Goal: Communication & Community: Share content

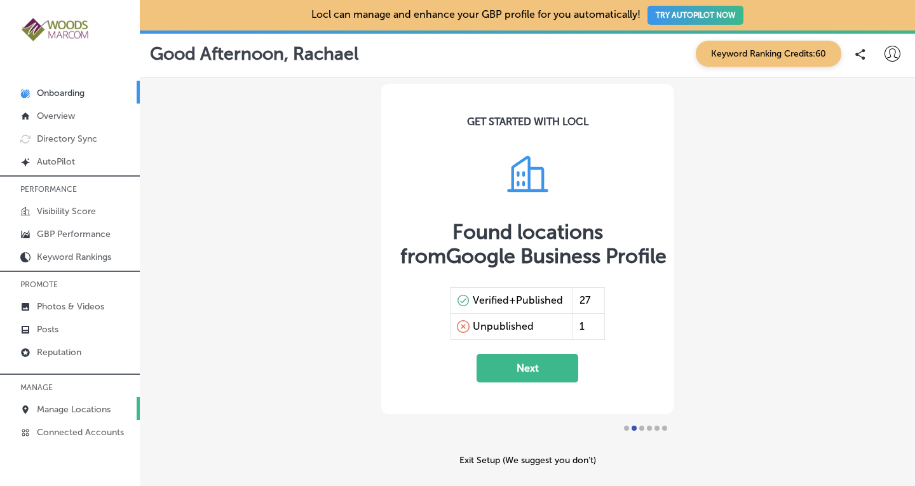
click at [57, 408] on p "Manage Locations" at bounding box center [74, 409] width 74 height 11
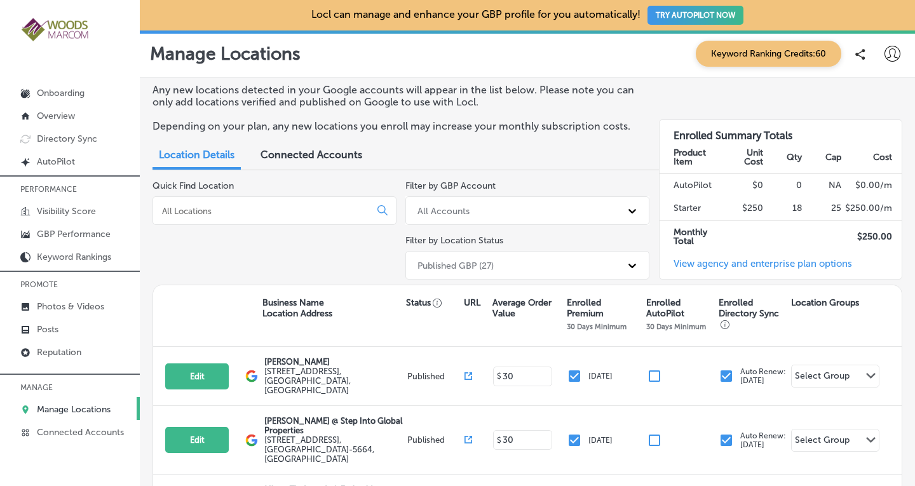
click at [303, 152] on span "Connected Accounts" at bounding box center [311, 155] width 102 height 12
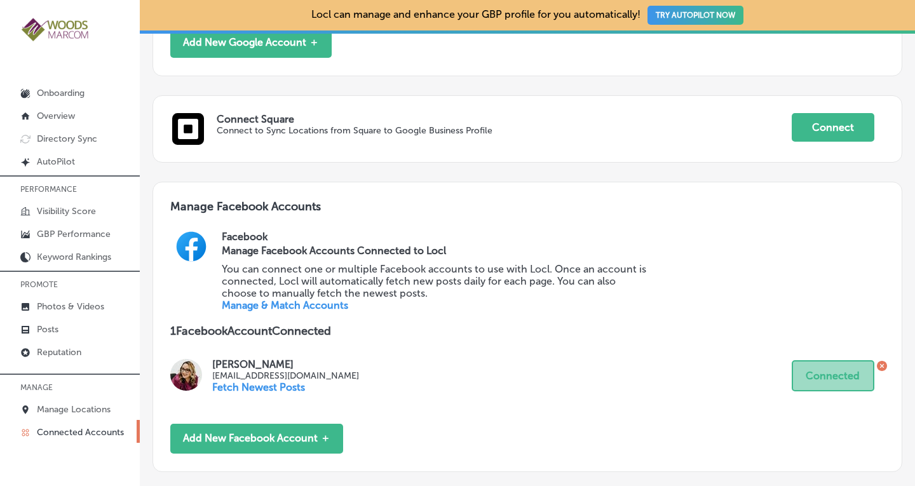
scroll to position [399, 0]
click at [72, 405] on p "Manage Locations" at bounding box center [74, 409] width 74 height 11
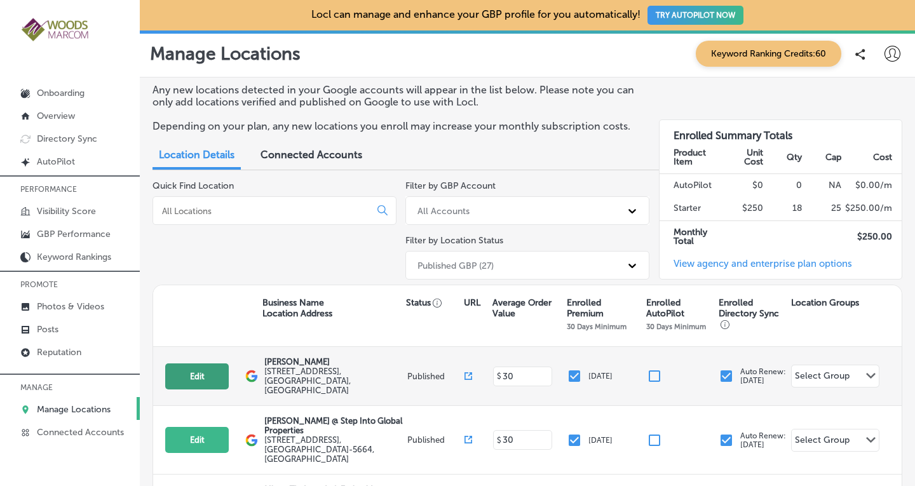
click at [210, 375] on button "Edit" at bounding box center [197, 376] width 64 height 26
select select "US"
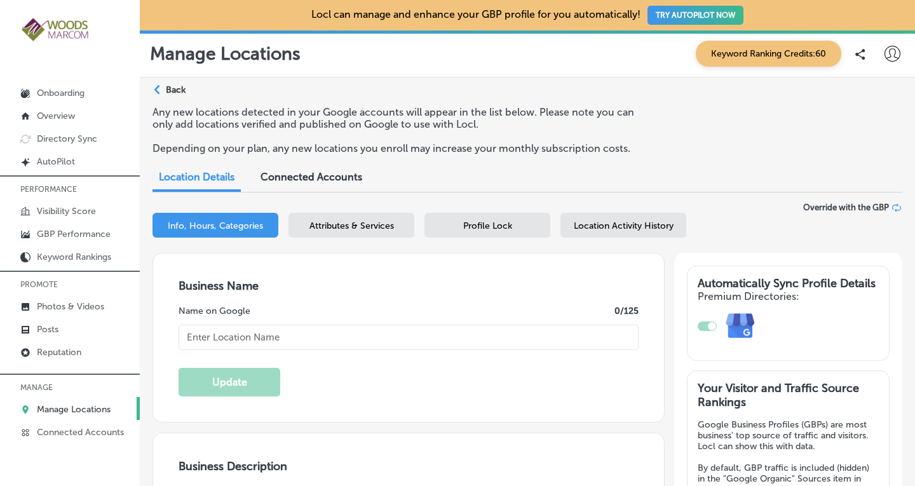
type textarea "[PERSON_NAME] is a leading women's health clinic dedicated to empowering you th…"
type input "[STREET_ADDRESS]"
type input "Suite A"
type input "[GEOGRAPHIC_DATA][PERSON_NAME]"
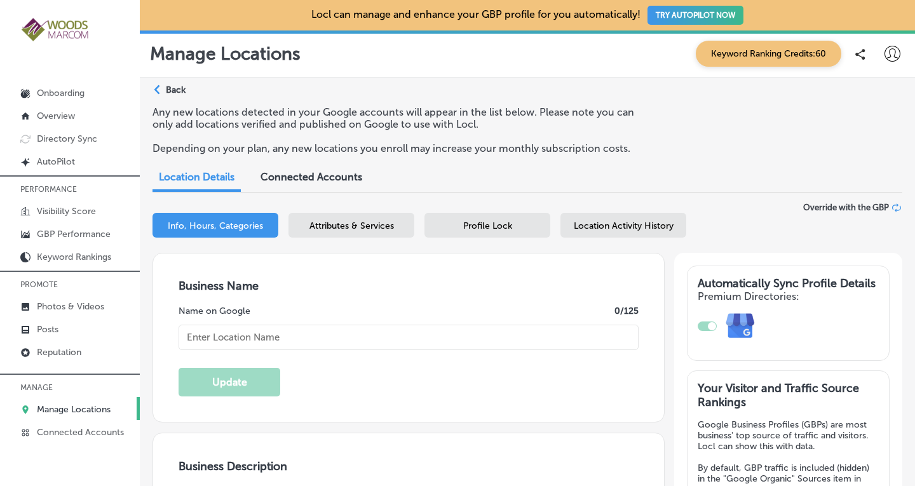
type input "98274"
type input "US"
type input "[URL][DOMAIN_NAME]"
checkbox input "true"
type input "[PERSON_NAME]"
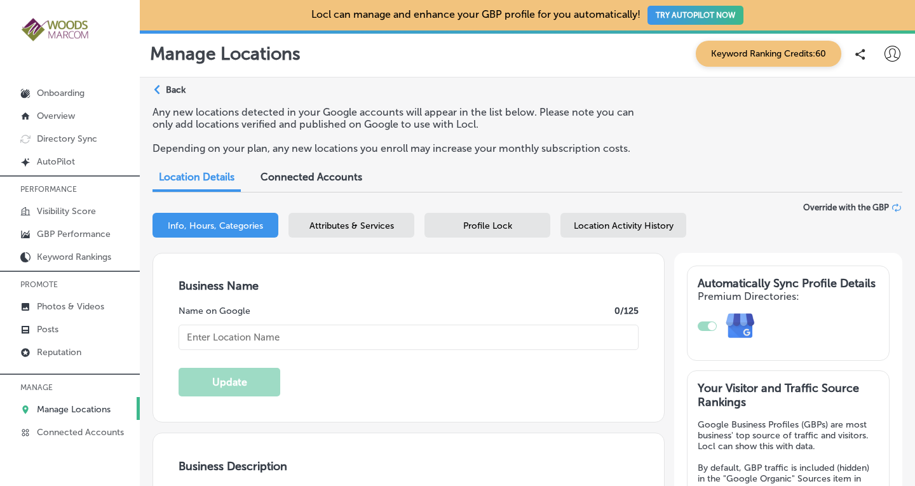
type input "[PHONE_NUMBER]"
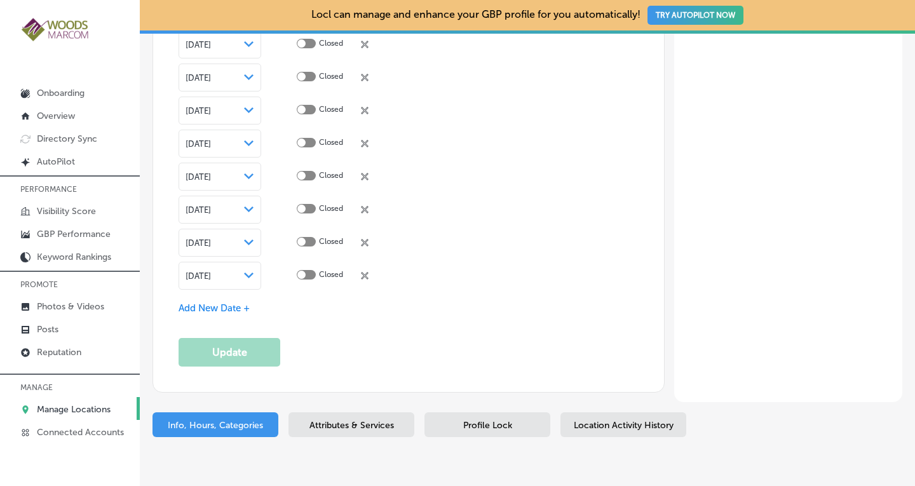
scroll to position [3752, 0]
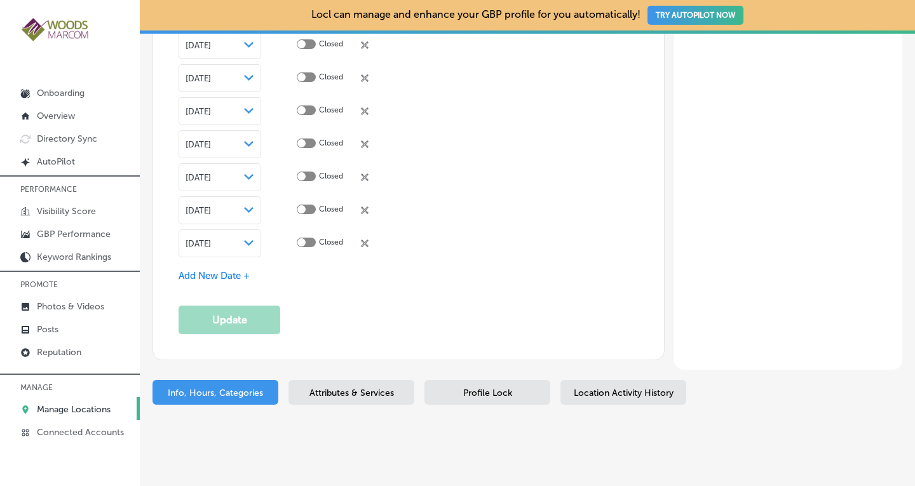
click at [358, 380] on div "Attributes & Services" at bounding box center [351, 392] width 126 height 25
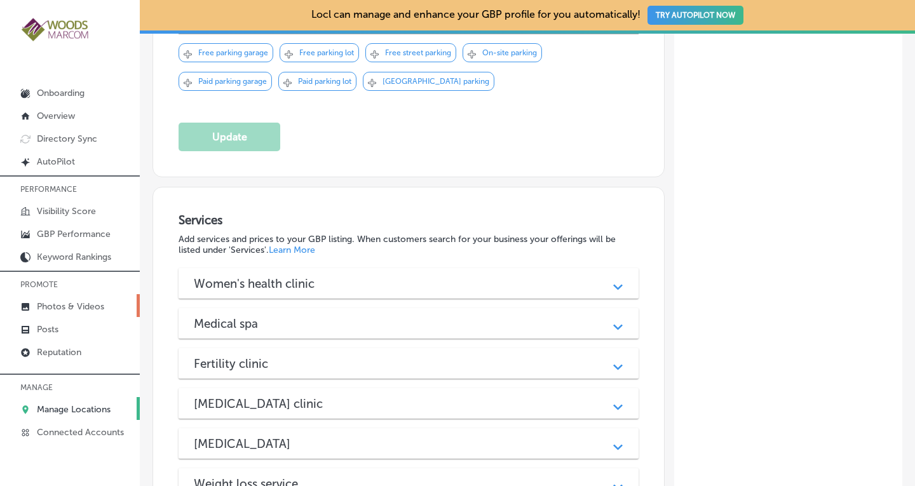
scroll to position [1446, 0]
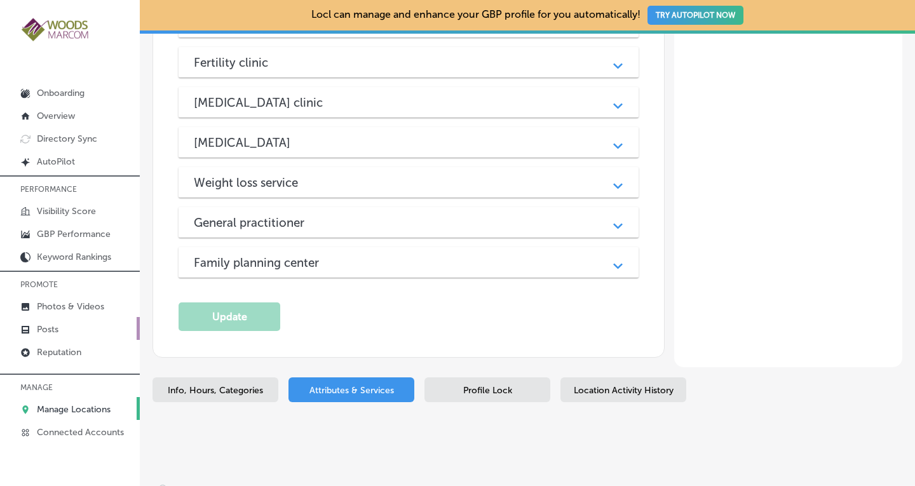
click at [52, 329] on p "Posts" at bounding box center [48, 329] width 22 height 11
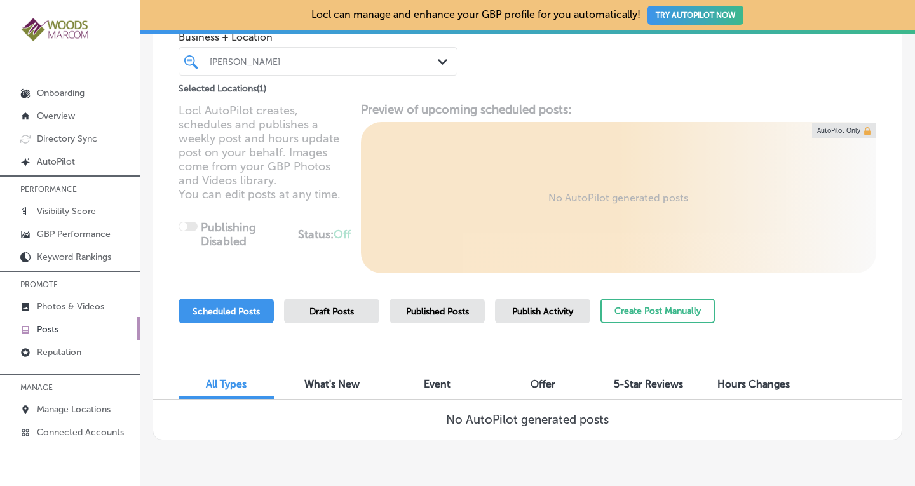
scroll to position [128, 0]
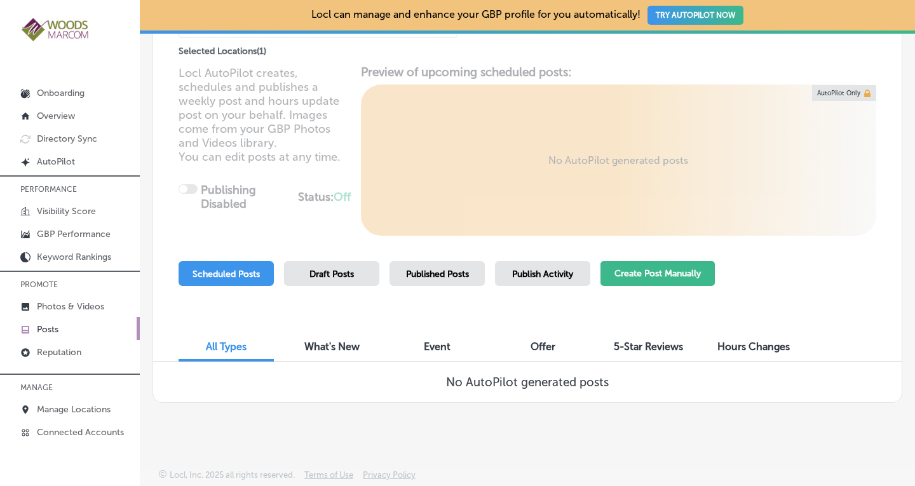
click at [679, 268] on button "Create Post Manually" at bounding box center [657, 273] width 114 height 25
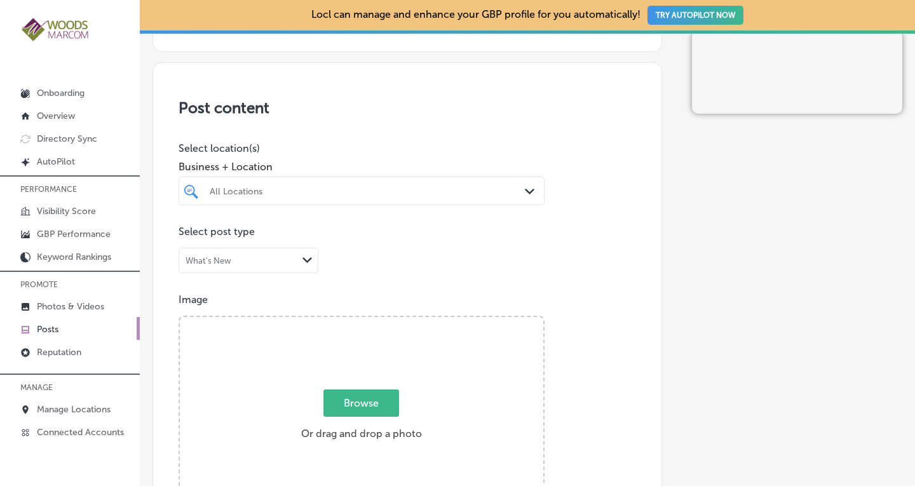
scroll to position [216, 0]
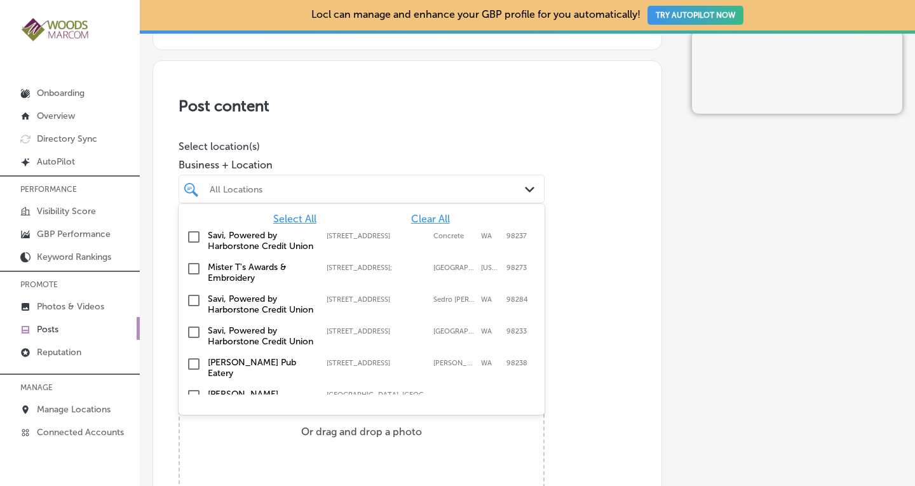
click at [492, 197] on div "All Locations" at bounding box center [361, 189] width 316 height 20
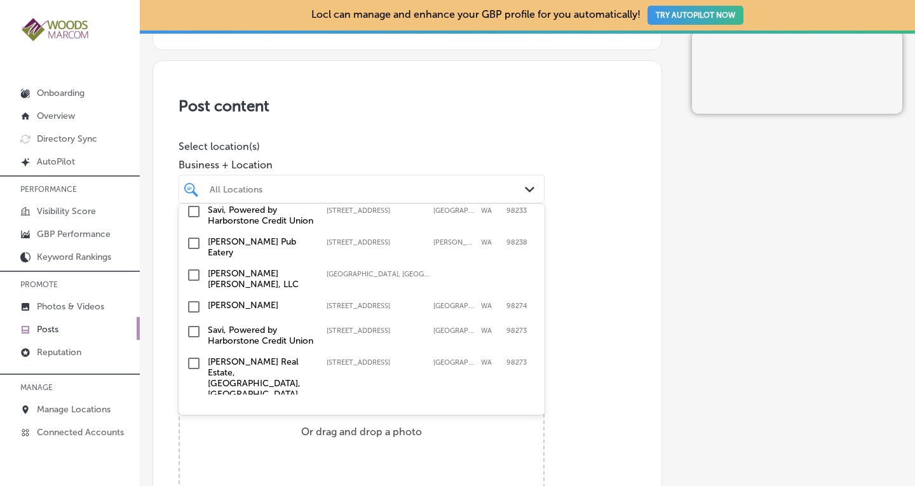
scroll to position [127, 0]
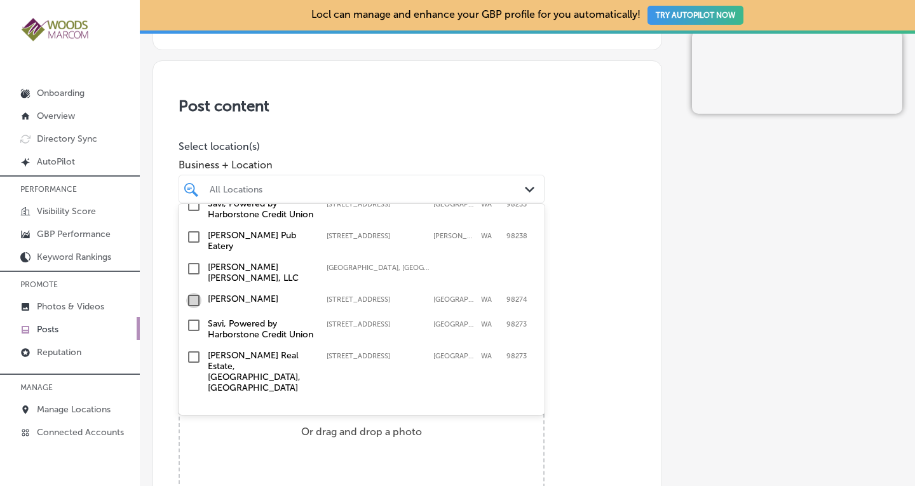
click at [199, 308] on input "checkbox" at bounding box center [193, 300] width 15 height 15
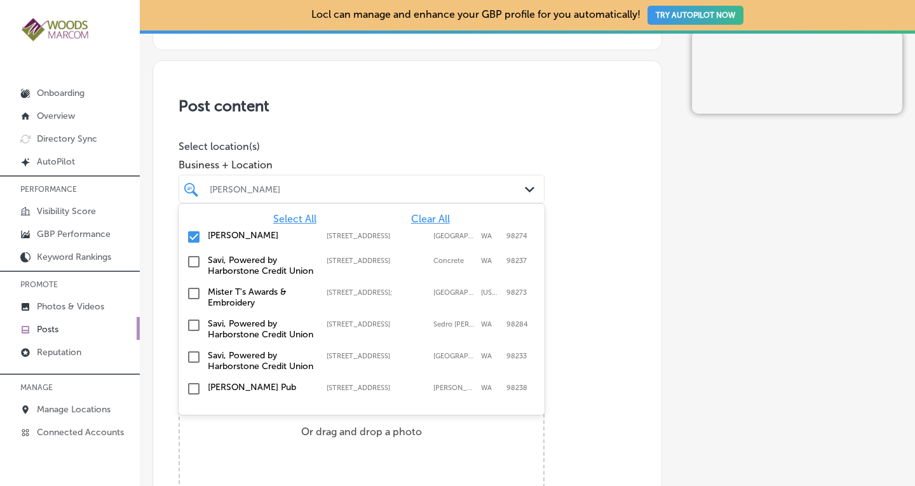
click at [392, 117] on div "Post content Select location(s) Business + Location option [STREET_ADDRESS]. op…" at bounding box center [406, 462] width 509 height 804
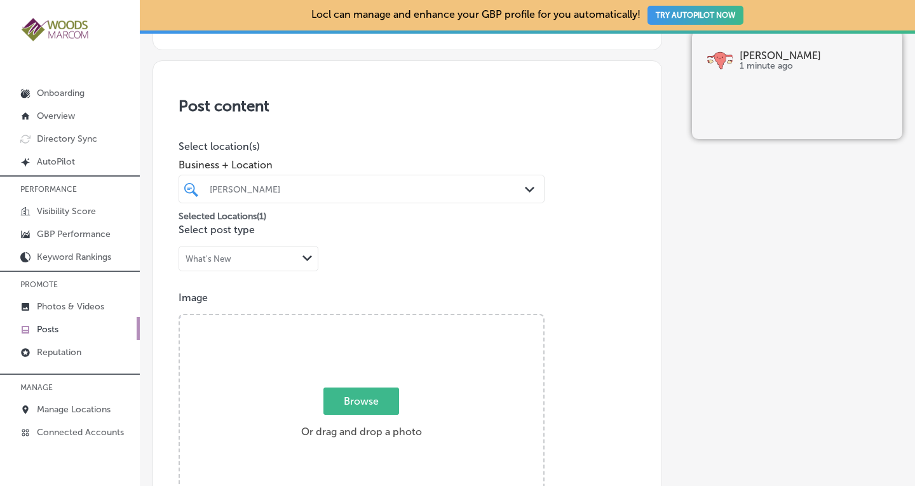
click at [285, 260] on div "What's New" at bounding box center [238, 259] width 118 height 12
click at [386, 262] on div "Post content Select location(s) Business + Location [PERSON_NAME] GYN Path Crea…" at bounding box center [406, 462] width 509 height 804
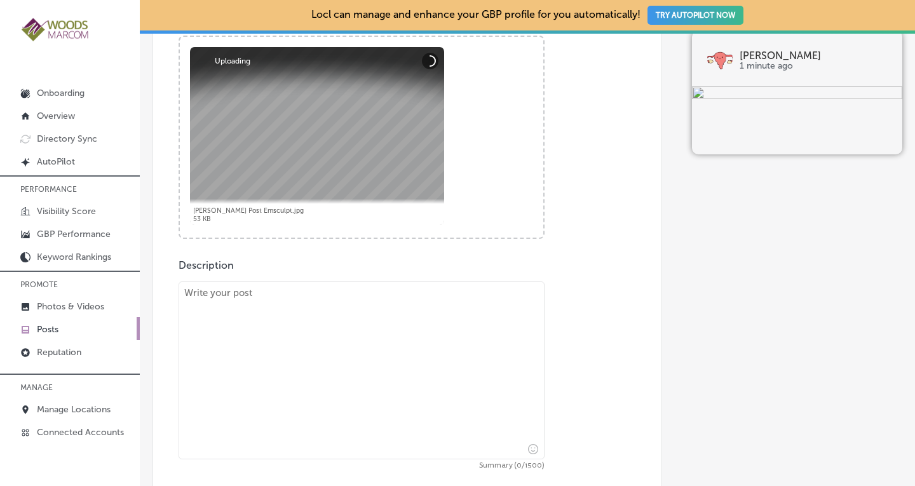
scroll to position [519, 0]
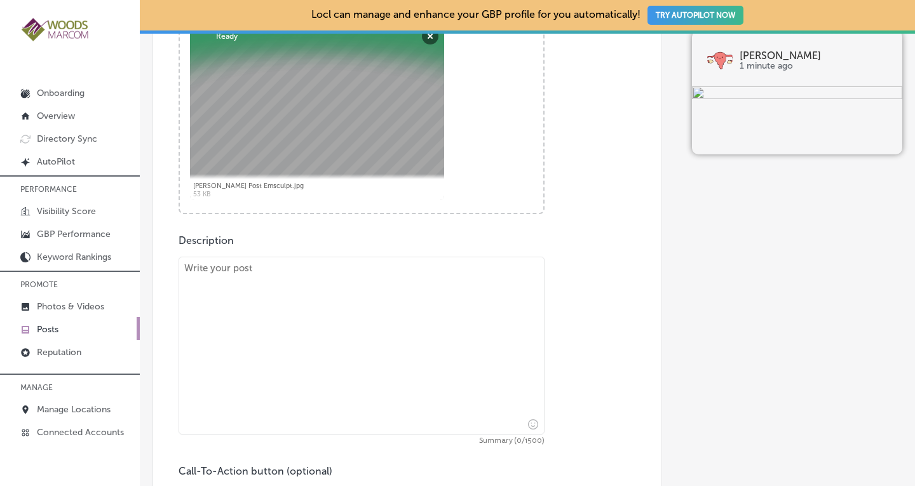
click at [265, 280] on textarea at bounding box center [361, 346] width 366 height 178
paste textarea "The magic of Emsculpt on this lovely patient's abdomen and glutes... Yes, she g…"
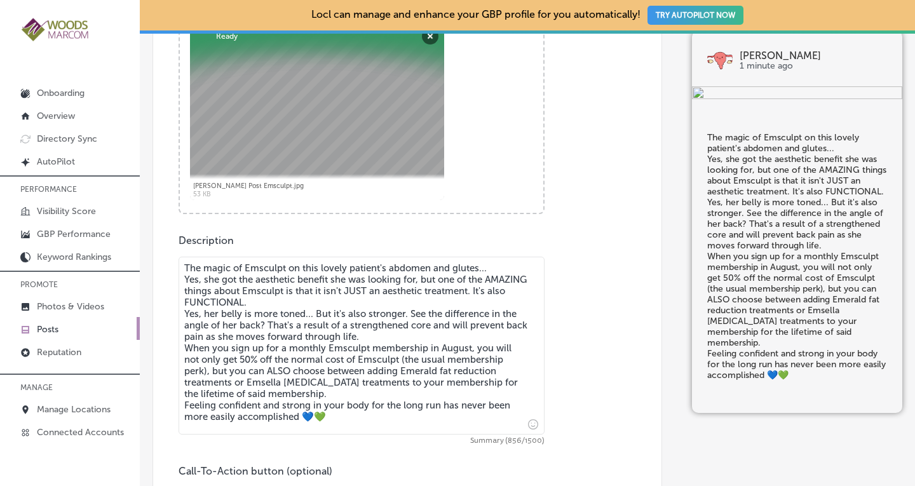
click at [287, 297] on textarea "The magic of Emsculpt on this lovely patient's abdomen and glutes... Yes, she g…" at bounding box center [361, 346] width 366 height 178
click at [518, 292] on textarea "The magic of Emsculpt on this lovely patient's abdomen and glutes... Yes, she g…" at bounding box center [361, 346] width 366 height 178
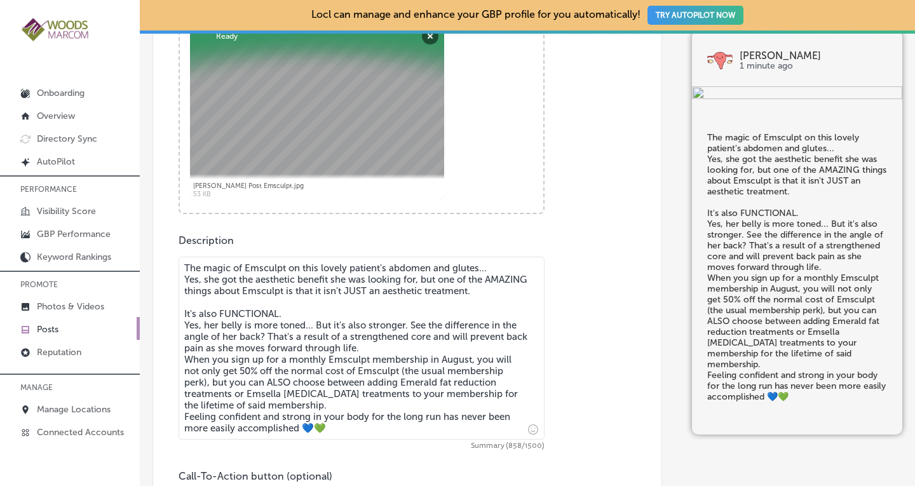
drag, startPoint x: 314, startPoint y: 406, endPoint x: 187, endPoint y: 356, distance: 137.4
click at [187, 356] on textarea "The magic of Emsculpt on this lovely patient's abdomen and glutes... Yes, she g…" at bounding box center [361, 348] width 366 height 183
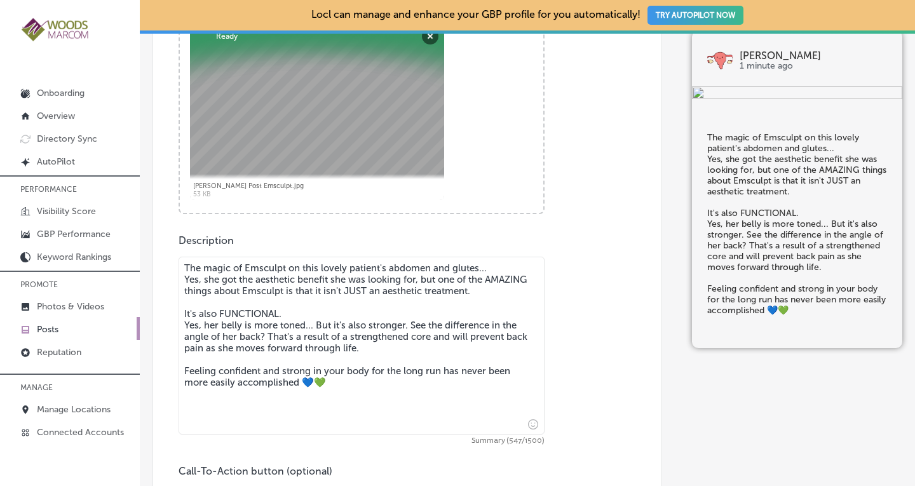
click at [286, 316] on textarea "The magic of Emsculpt on this lovely patient's abdomen and glutes... Yes, she g…" at bounding box center [361, 346] width 366 height 178
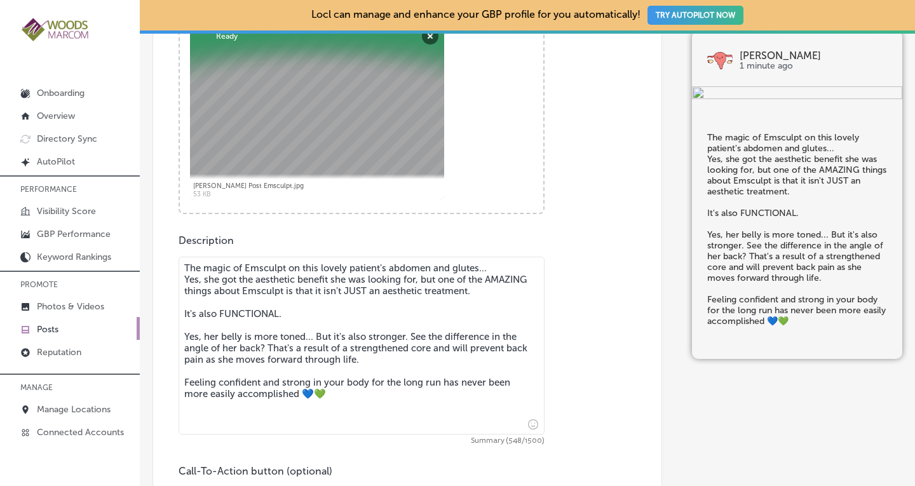
click at [329, 398] on textarea "The magic of Emsculpt on this lovely patient's abdomen and glutes... Yes, she g…" at bounding box center [361, 346] width 366 height 178
click at [297, 422] on textarea "The magic of Emsculpt on this lovely patient's abdomen and glutes... Yes, she g…" at bounding box center [361, 346] width 366 height 178
click at [347, 388] on textarea "The magic of Emsculpt on this lovely patient's abdomen and glutes... Yes, she g…" at bounding box center [361, 346] width 366 height 178
click at [187, 263] on textarea "The magic of Emsculpt on this lovely patient's abdomen and glutes... Yes, she g…" at bounding box center [361, 346] width 366 height 178
click at [530, 426] on icon "Insert emoji" at bounding box center [533, 424] width 10 height 10
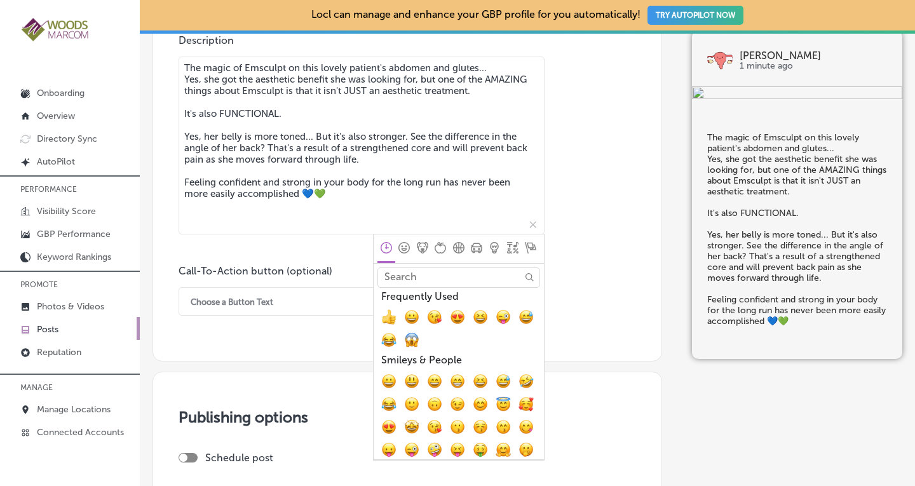
scroll to position [720, 0]
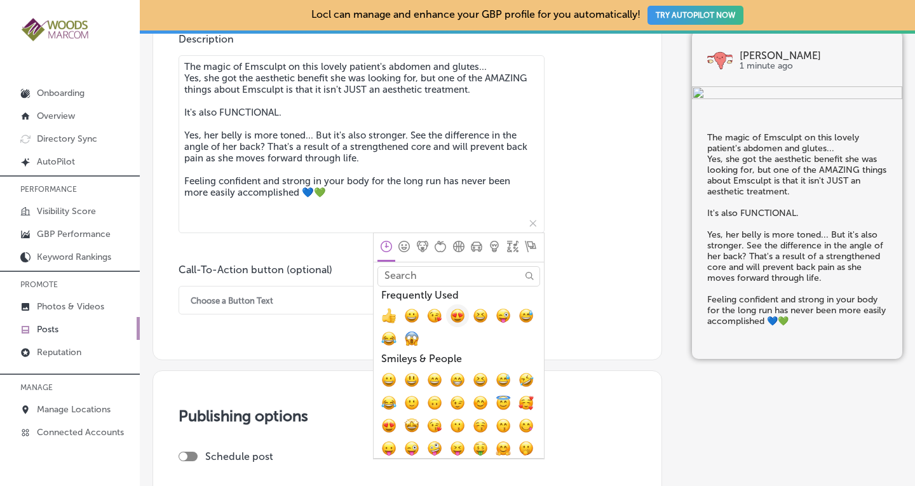
click at [459, 309] on button "😍, heart_eyes" at bounding box center [457, 315] width 23 height 23
type textarea "😍The magic of Emsculpt on this lovely patient's abdomen and glutes... Yes, she …"
click at [446, 304] on button "😍, heart_eyes" at bounding box center [457, 315] width 23 height 23
click at [329, 126] on textarea "😍😍The magic of Emsculpt on this lovely patient's abdomen and glutes... Yes, she…" at bounding box center [361, 144] width 366 height 178
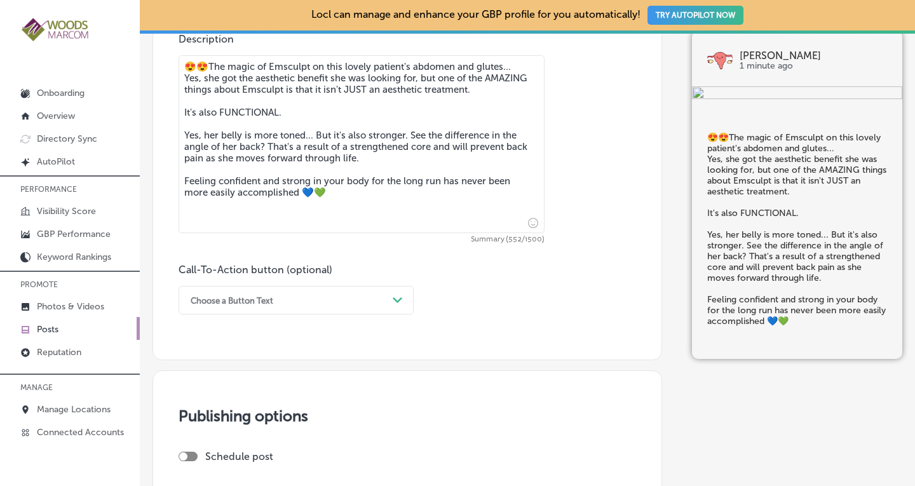
click at [210, 70] on textarea "😍😍The magic of Emsculpt on this lovely patient's abdomen and glutes... Yes, she…" at bounding box center [361, 144] width 366 height 178
type textarea "😍 The magic of Emsculpt on this lovely patient's abdomen and glutes... Yes, she…"
click at [297, 308] on div "Choose a Button Text" at bounding box center [285, 300] width 203 height 20
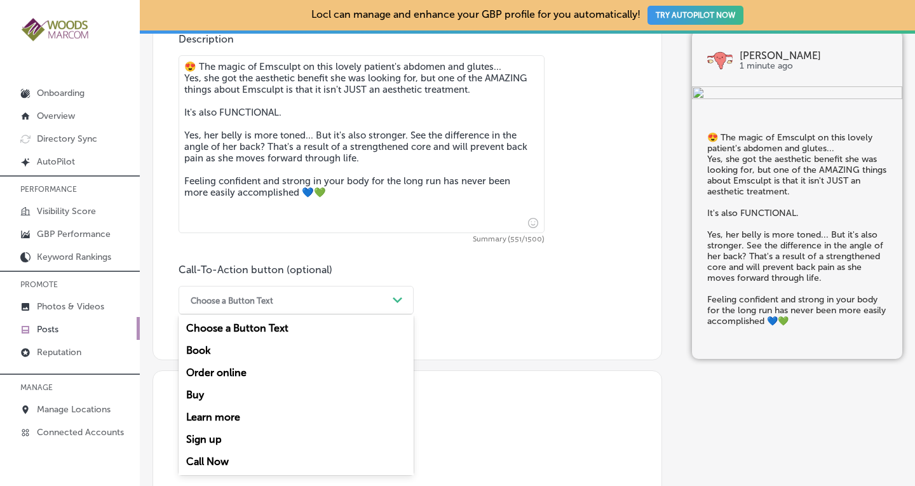
click at [206, 414] on div "Learn more" at bounding box center [295, 417] width 235 height 22
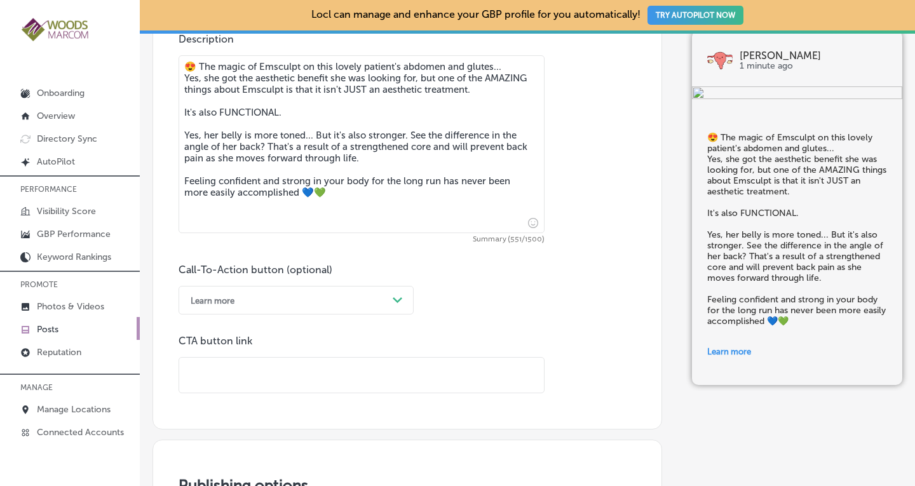
click at [247, 307] on div "Learn more" at bounding box center [285, 300] width 203 height 20
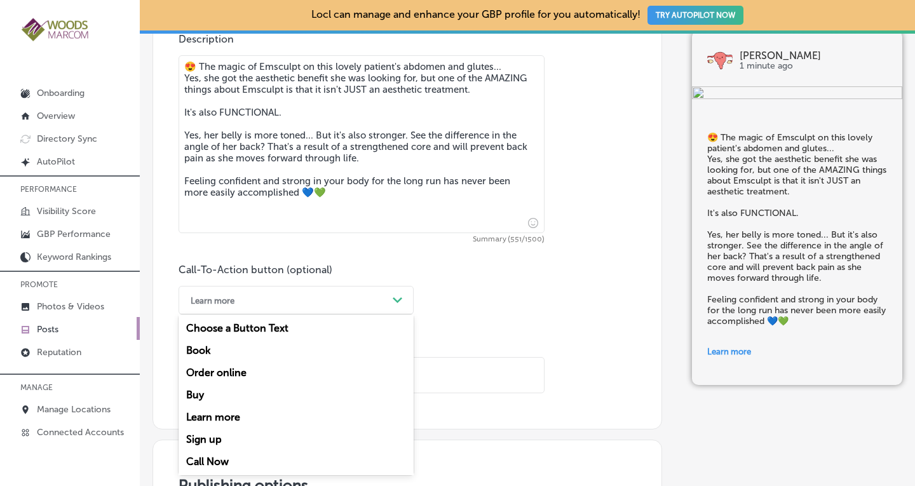
click at [222, 458] on div "Call Now" at bounding box center [295, 461] width 235 height 22
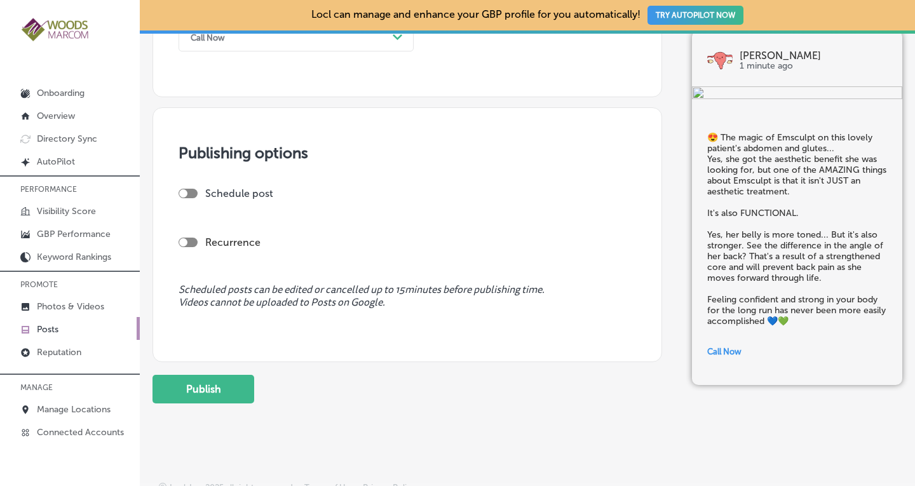
scroll to position [995, 0]
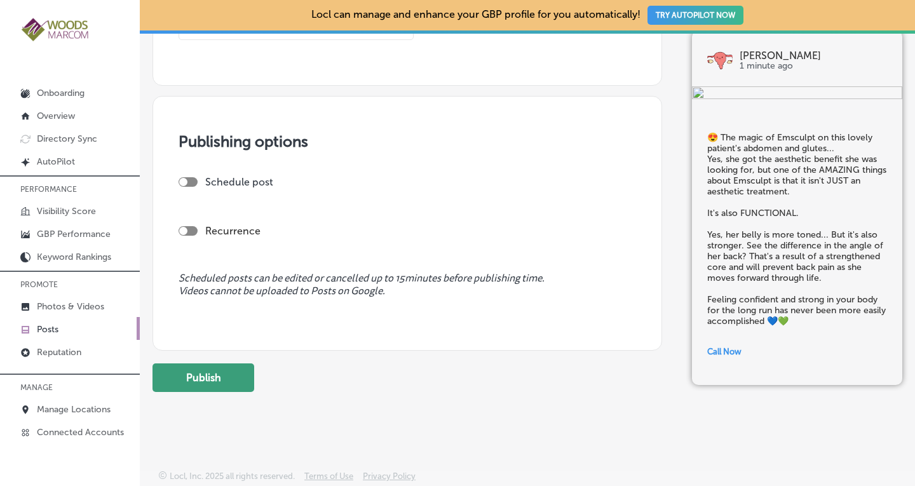
click at [232, 367] on button "Publish" at bounding box center [203, 377] width 102 height 29
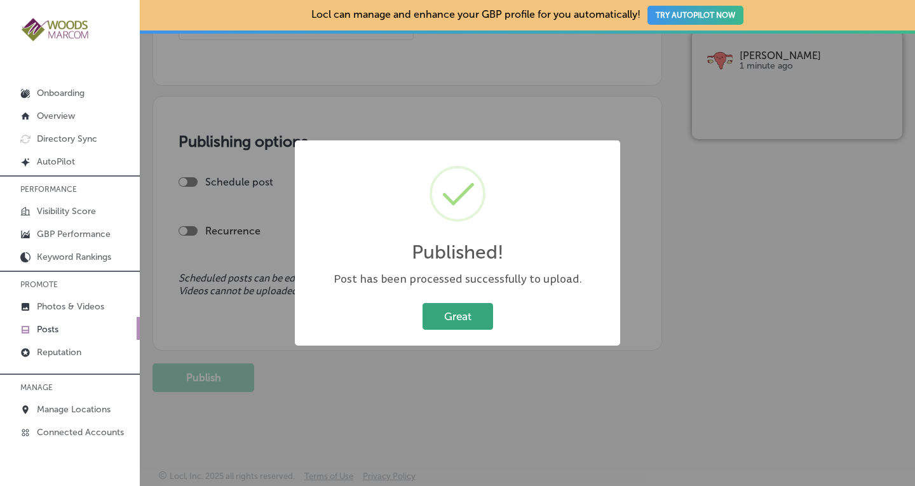
click at [450, 311] on button "Great" at bounding box center [457, 316] width 70 height 26
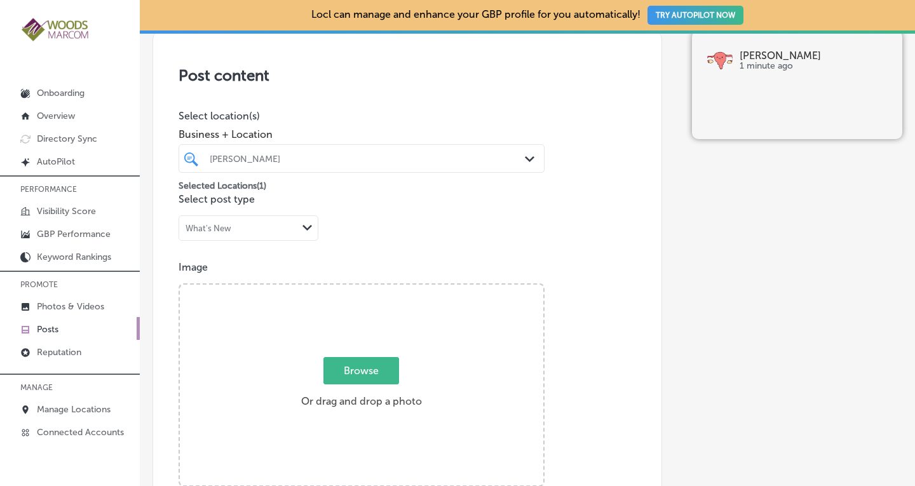
scroll to position [248, 0]
click at [452, 154] on div "[PERSON_NAME]" at bounding box center [368, 157] width 316 height 11
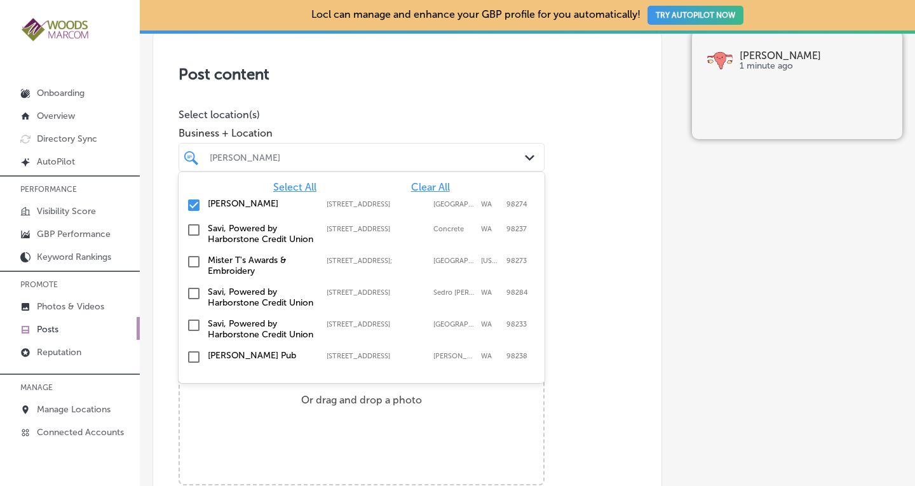
click at [193, 200] on input "checkbox" at bounding box center [193, 205] width 15 height 15
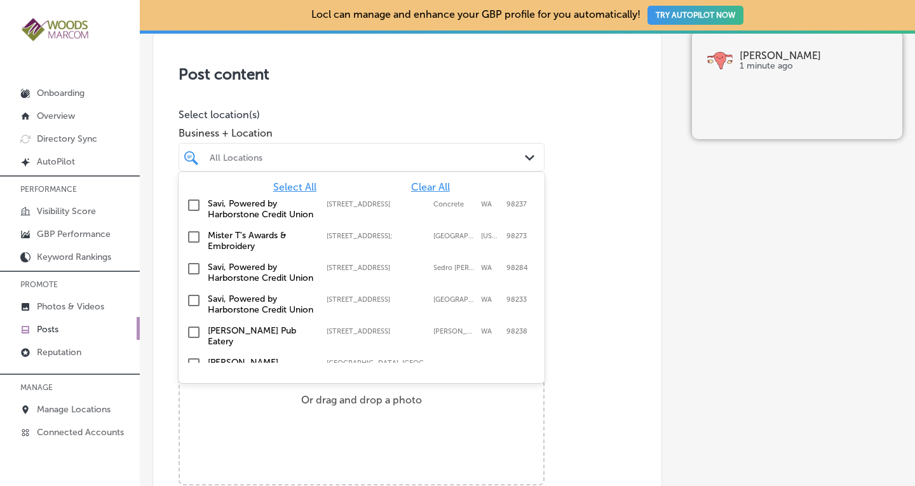
click at [194, 245] on input "checkbox" at bounding box center [193, 236] width 15 height 15
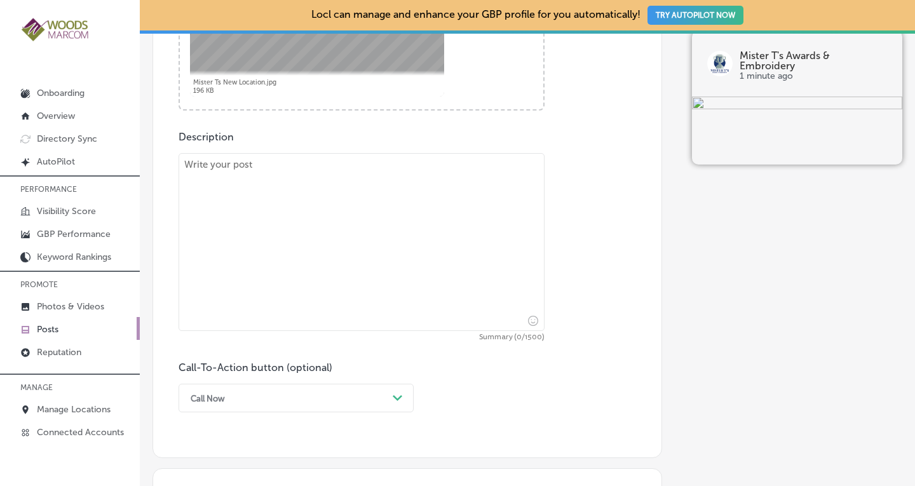
scroll to position [630, 0]
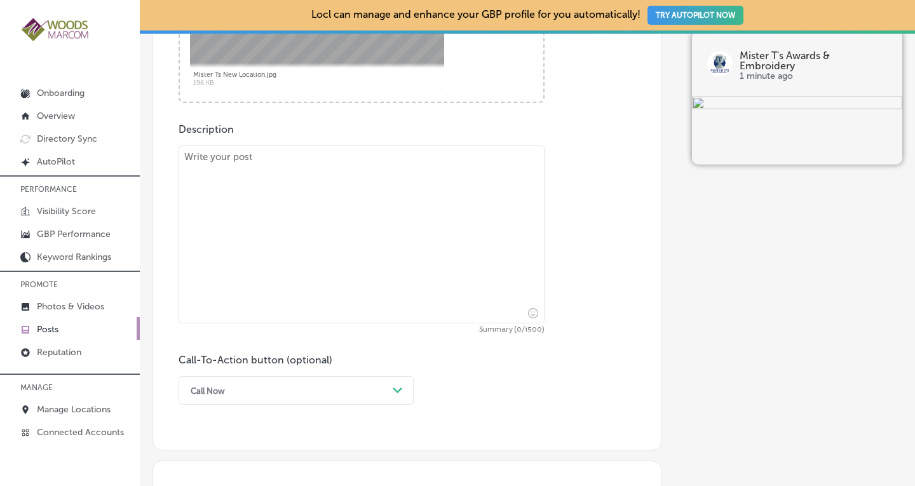
click at [353, 192] on textarea at bounding box center [361, 234] width 366 height 178
paste textarea "We're open for normal business hours at our new location starting [DATE]. Our n…"
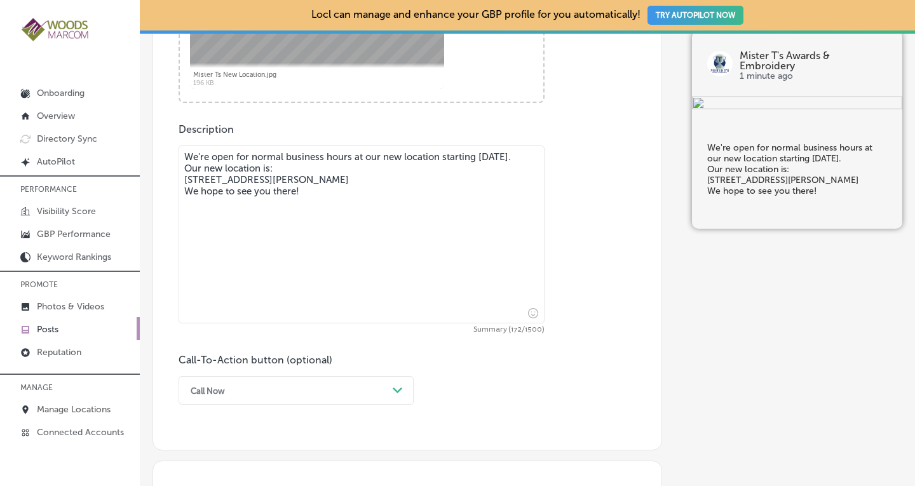
drag, startPoint x: 226, startPoint y: 166, endPoint x: 439, endPoint y: 156, distance: 213.0
click at [439, 156] on textarea "We're open for normal business hours at our new location starting [DATE]. Our n…" at bounding box center [361, 234] width 366 height 178
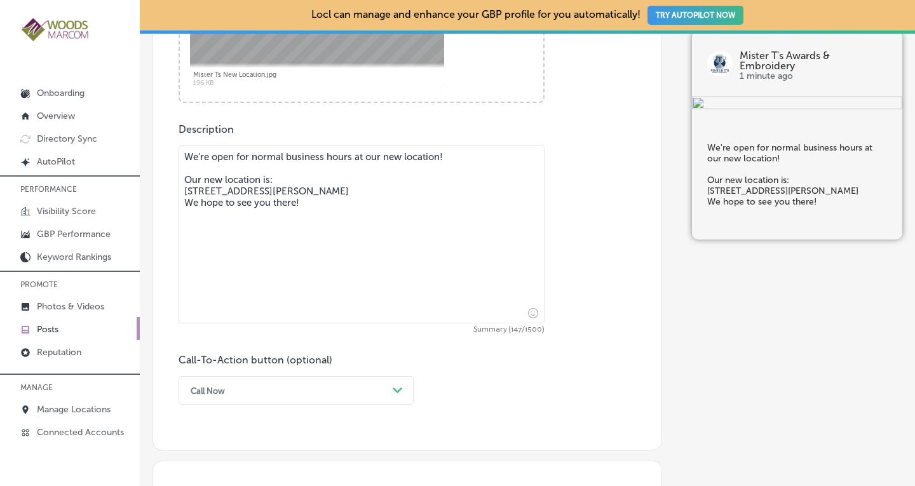
click at [396, 191] on textarea "We're open for normal business hours at our new location! Our new location is: …" at bounding box center [361, 234] width 366 height 178
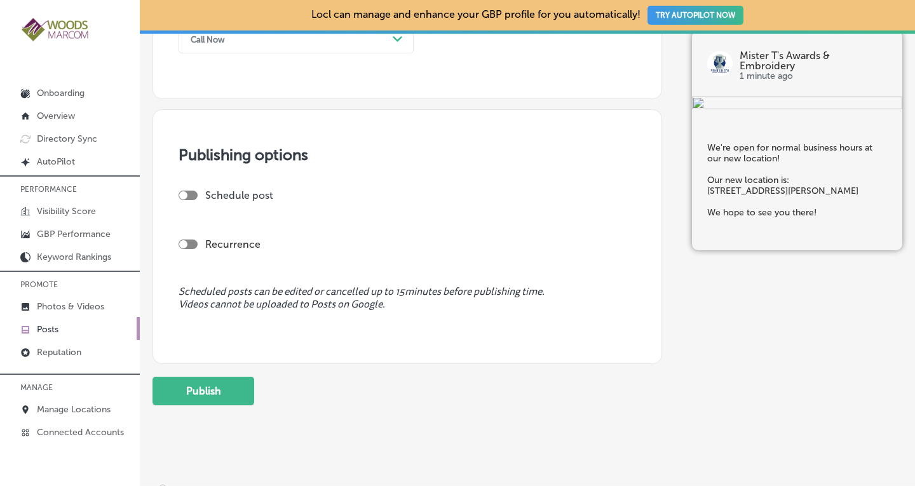
scroll to position [995, 0]
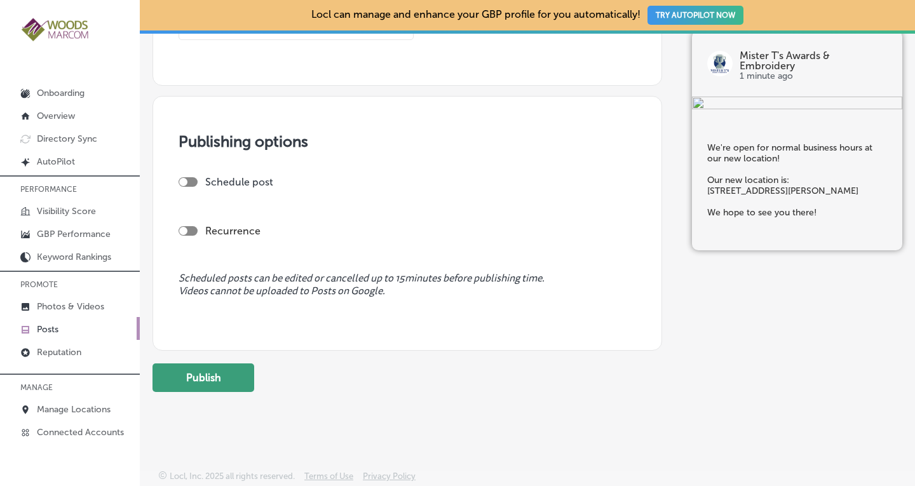
type textarea "We're open for normal business hours at our new location! Our new location is: …"
click at [200, 378] on button "Publish" at bounding box center [203, 377] width 102 height 29
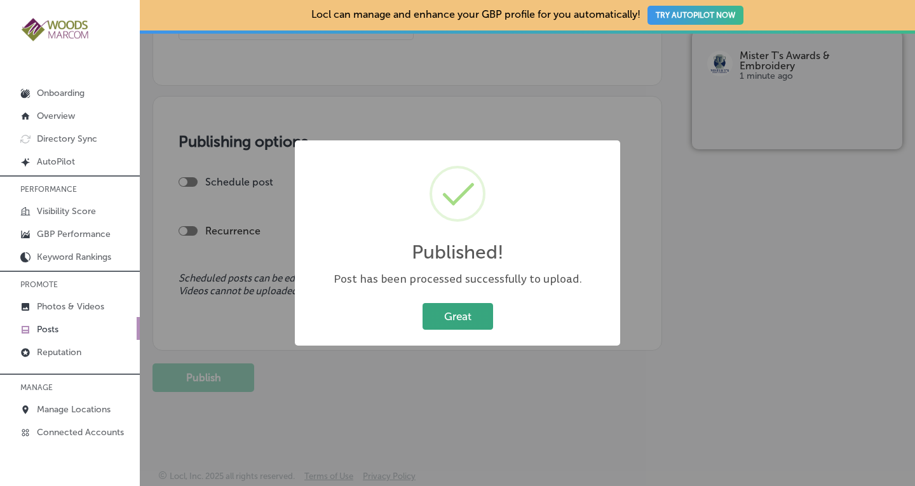
click at [442, 318] on button "Great" at bounding box center [457, 316] width 70 height 26
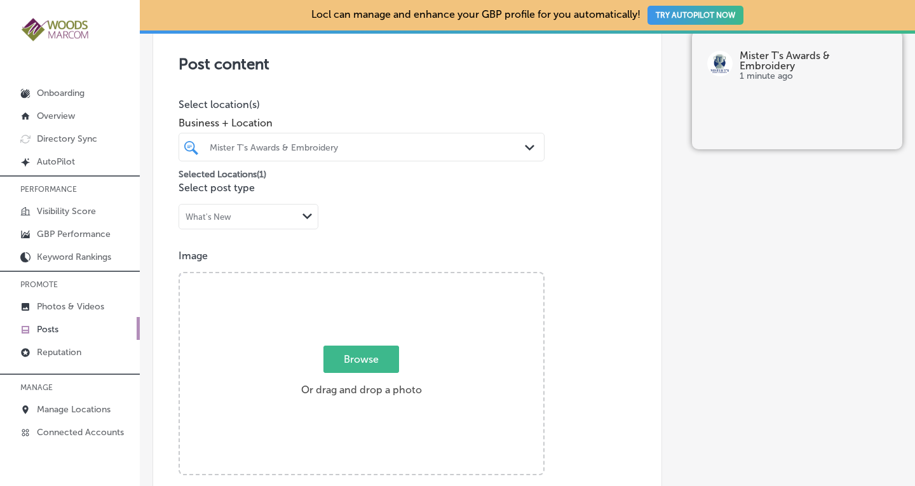
scroll to position [260, 0]
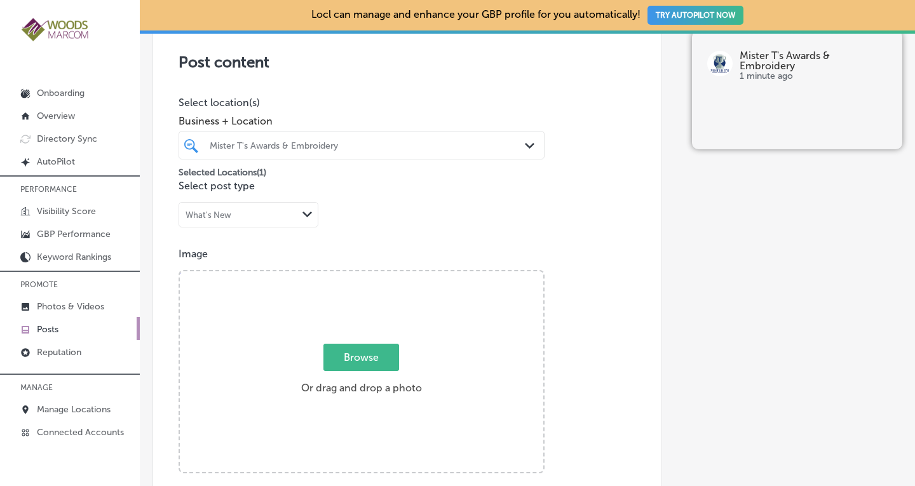
click at [510, 145] on div "Mister T's Awards & Embroidery" at bounding box center [368, 145] width 316 height 11
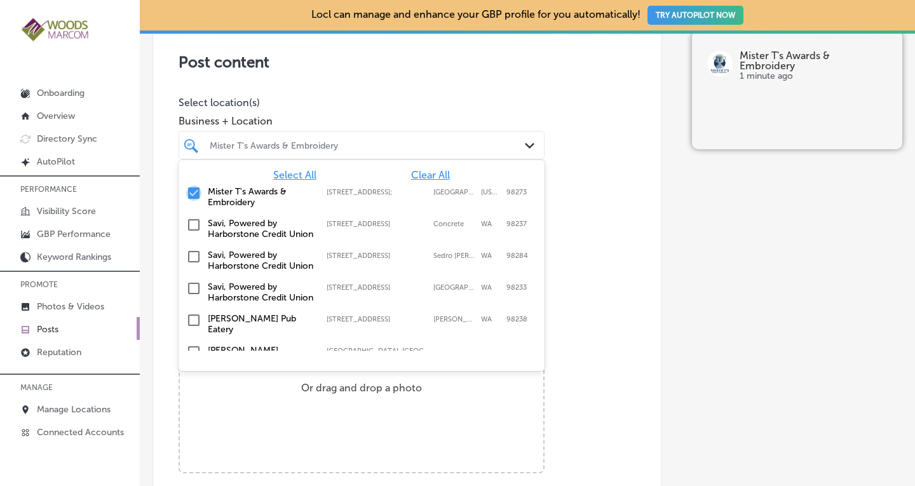
click at [196, 190] on input "checkbox" at bounding box center [193, 192] width 15 height 15
click at [194, 190] on input "checkbox" at bounding box center [193, 192] width 15 height 15
click at [192, 264] on input "checkbox" at bounding box center [193, 256] width 15 height 15
click at [197, 296] on input "checkbox" at bounding box center [193, 288] width 15 height 15
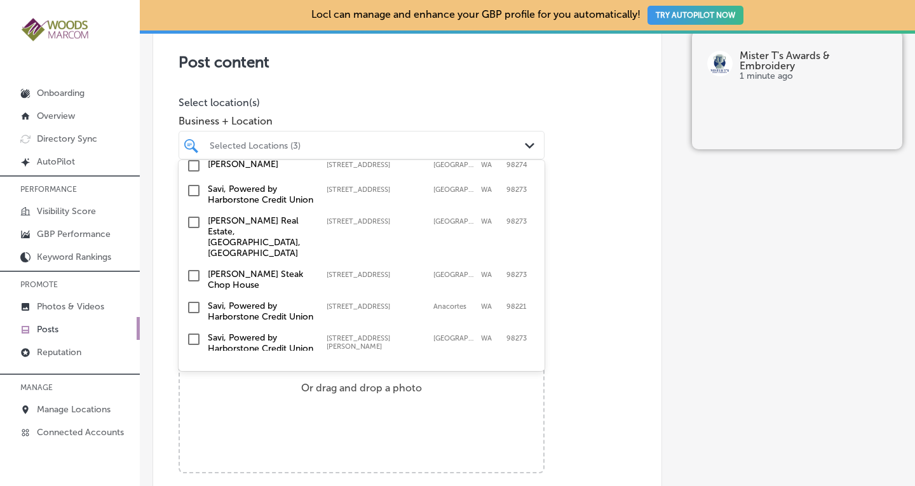
scroll to position [225, 0]
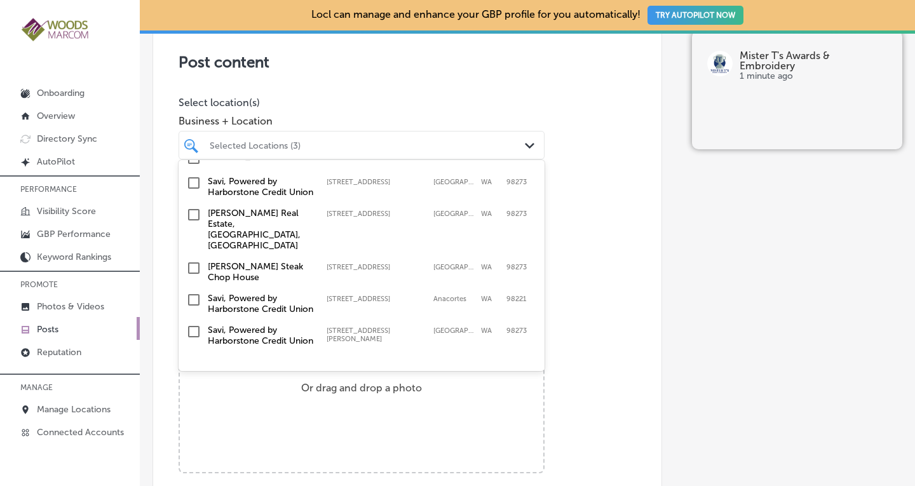
click at [194, 191] on input "checkbox" at bounding box center [193, 182] width 15 height 15
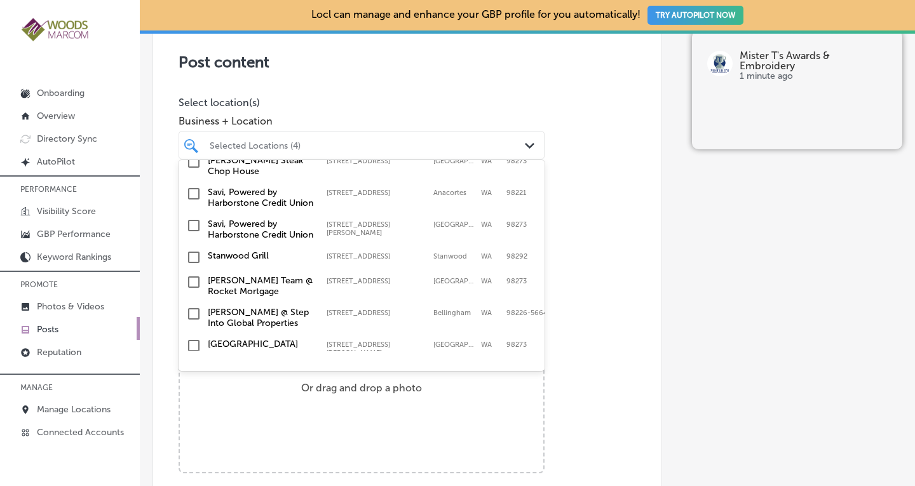
scroll to position [337, 0]
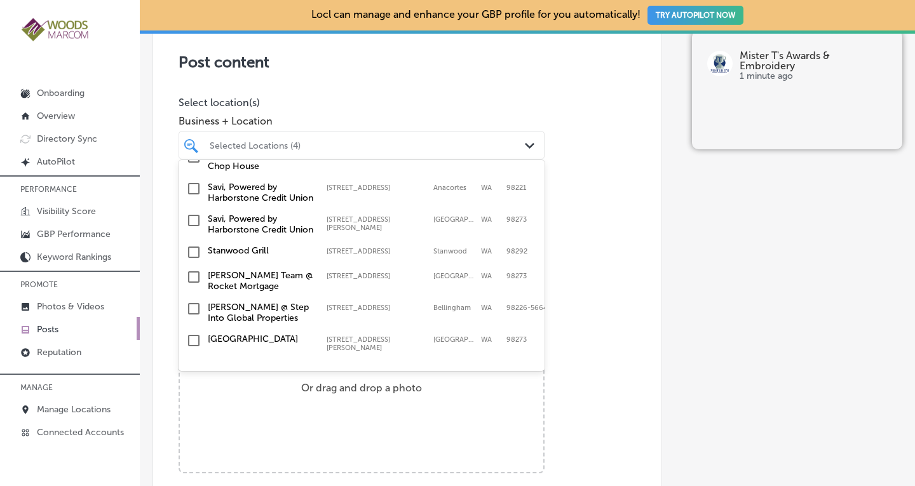
click at [195, 196] on input "checkbox" at bounding box center [193, 188] width 15 height 15
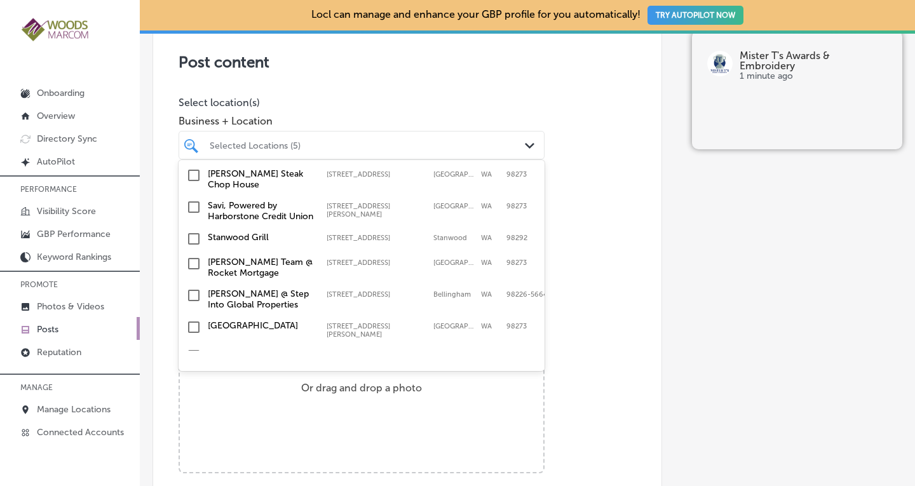
scroll to position [365, 0]
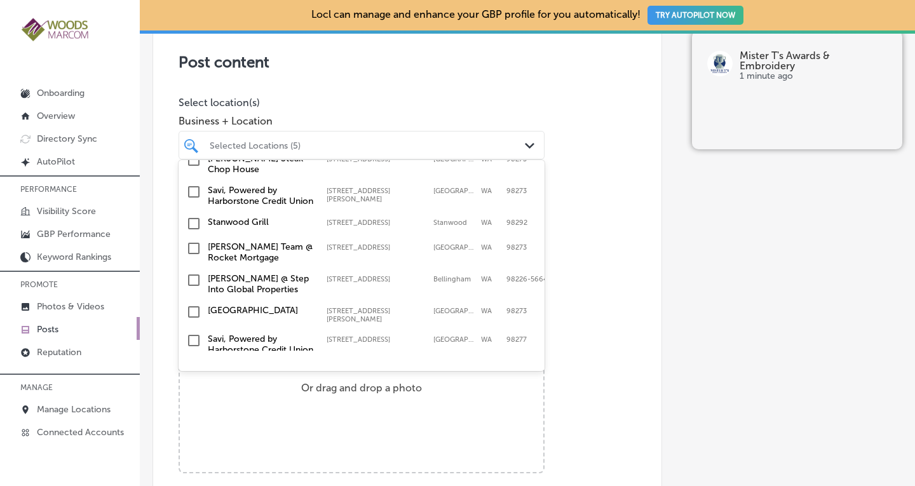
click at [194, 199] on input "checkbox" at bounding box center [193, 191] width 15 height 15
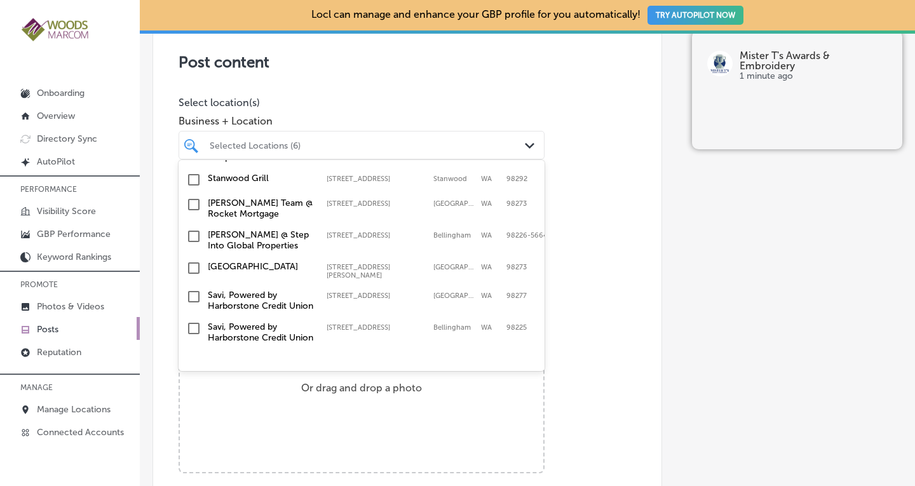
scroll to position [465, 0]
click at [196, 321] on input "checkbox" at bounding box center [193, 328] width 15 height 15
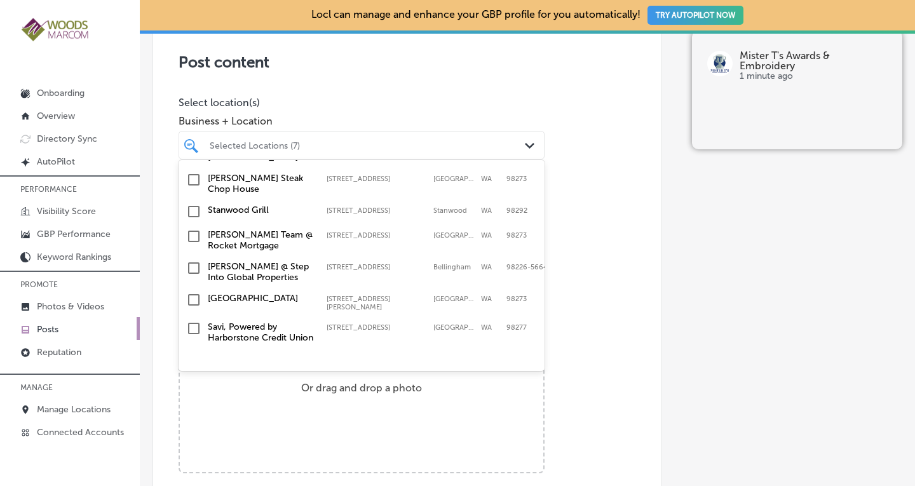
click at [196, 321] on input "checkbox" at bounding box center [193, 328] width 15 height 15
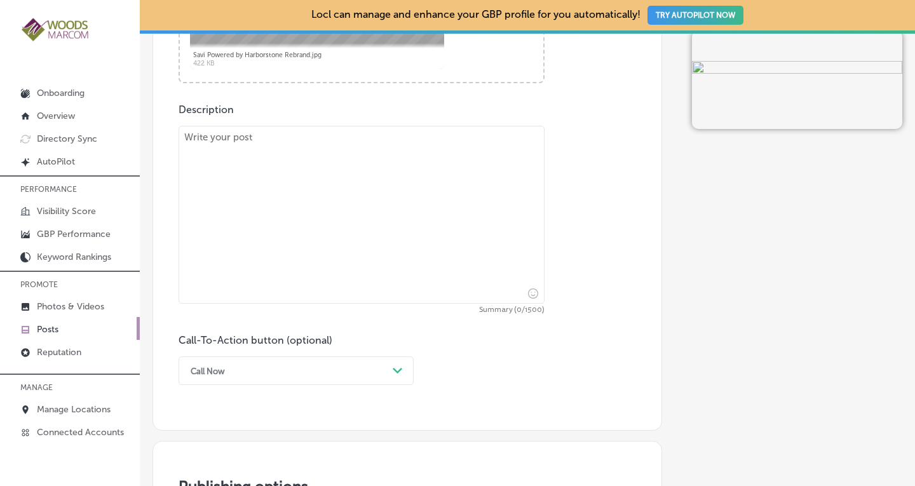
scroll to position [655, 0]
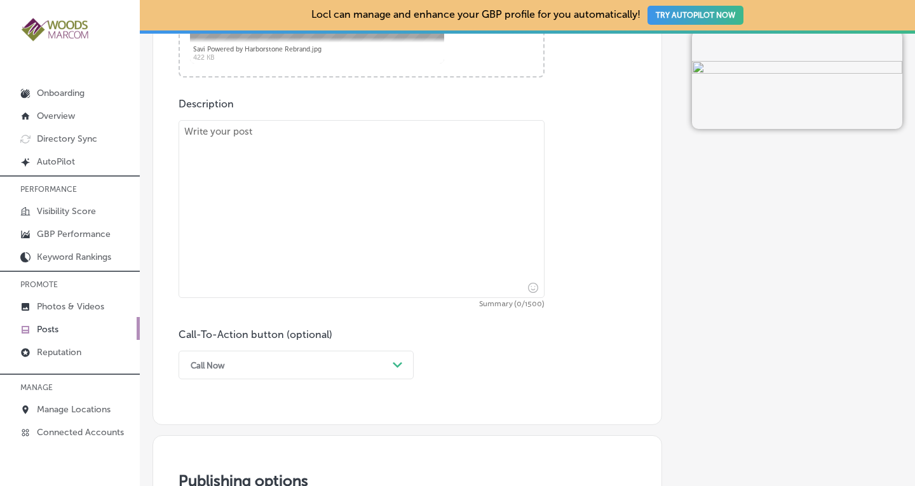
click at [394, 167] on textarea at bounding box center [361, 209] width 366 height 178
paste textarea "[DATE] marks Legal Day 1 in our acquisition with Harborstone Credit Union! 🎉 As…"
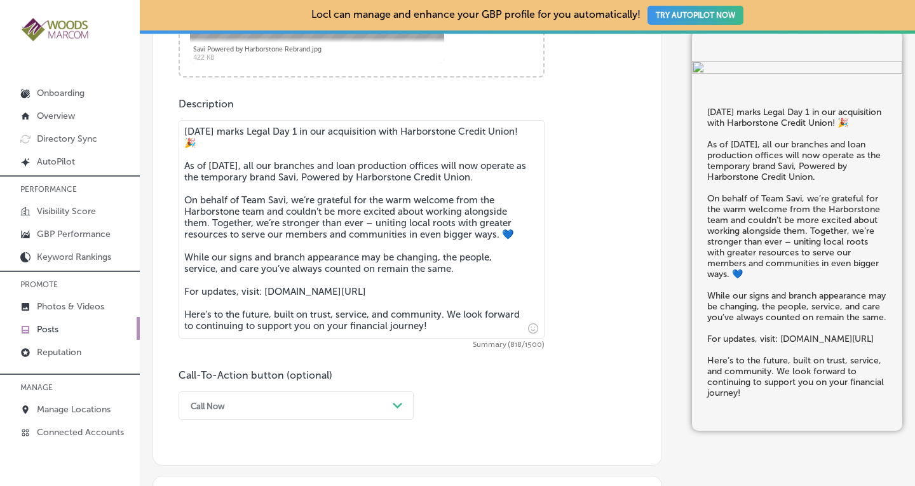
click at [368, 133] on textarea "[DATE] marks Legal Day 1 in our acquisition with Harborstone Credit Union! 🎉 As…" at bounding box center [361, 229] width 366 height 218
drag, startPoint x: 391, startPoint y: 129, endPoint x: 185, endPoint y: 122, distance: 205.9
click at [185, 122] on textarea "[DATE] marks Legal Day 1 in our acquisition with Harborstone Credit Union! 🎉 As…" at bounding box center [361, 229] width 366 height 218
drag, startPoint x: 235, startPoint y: 166, endPoint x: 186, endPoint y: 170, distance: 49.1
click at [186, 170] on textarea "[DATE] marks Legal Day 1 in our acquisition with Harborstone Credit Union! 🎉 As…" at bounding box center [361, 229] width 366 height 218
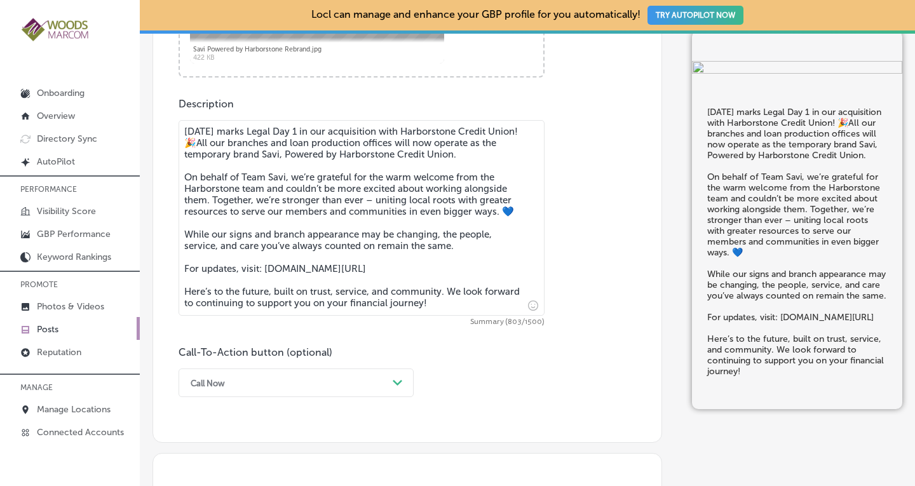
drag, startPoint x: 514, startPoint y: 131, endPoint x: 180, endPoint y: 130, distance: 334.7
click at [180, 130] on textarea "[DATE] marks Legal Day 1 in our acquisition with Harborstone Credit Union! 🎉All…" at bounding box center [361, 218] width 366 height 196
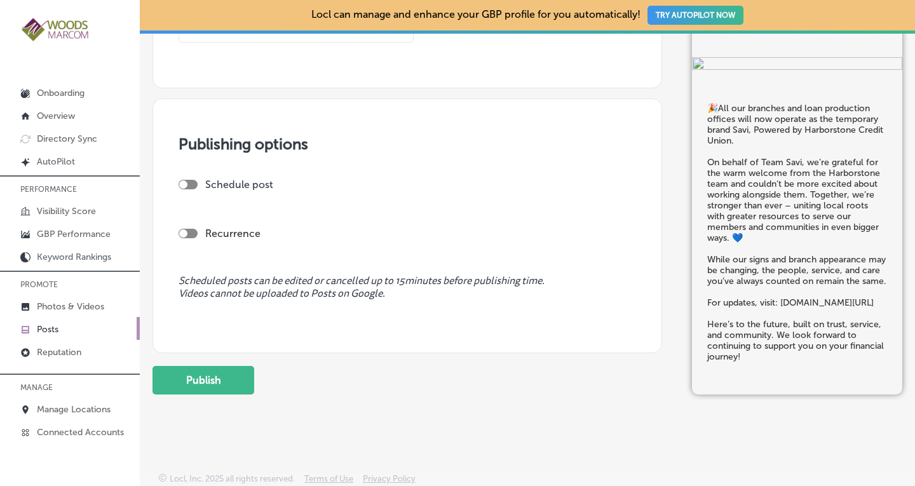
scroll to position [1001, 0]
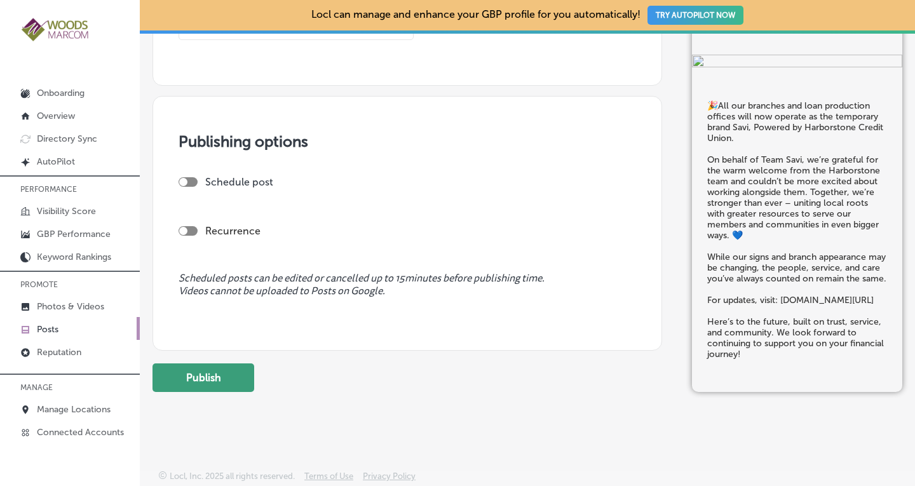
type textarea "🎉All our branches and loan production offices will now operate as the temporary…"
click at [220, 380] on button "Publish" at bounding box center [203, 377] width 102 height 29
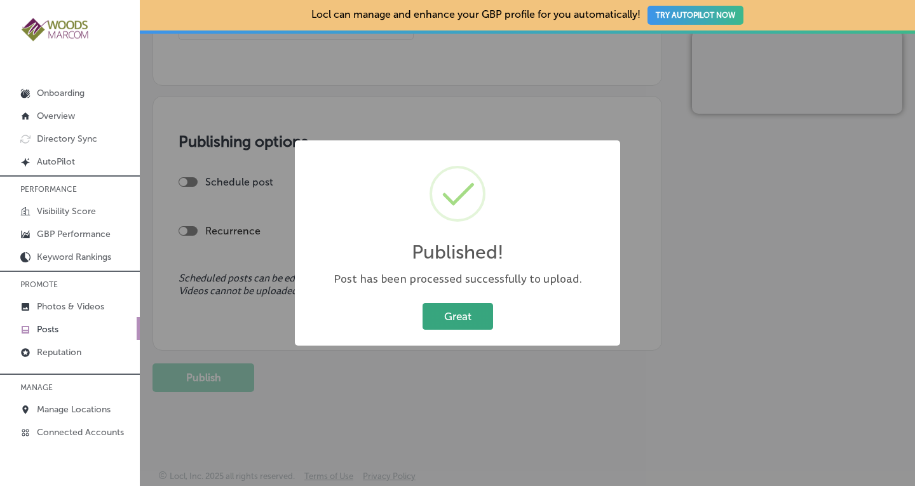
click at [471, 311] on button "Great" at bounding box center [457, 316] width 70 height 26
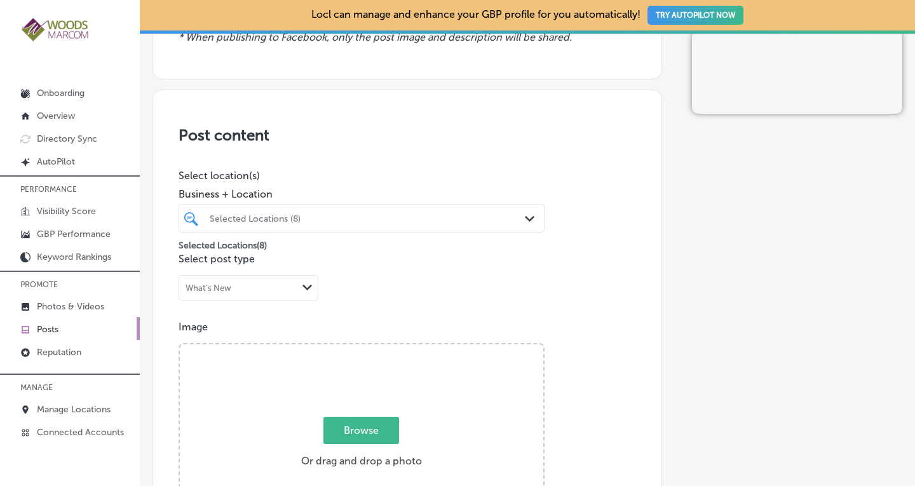
scroll to position [184, 0]
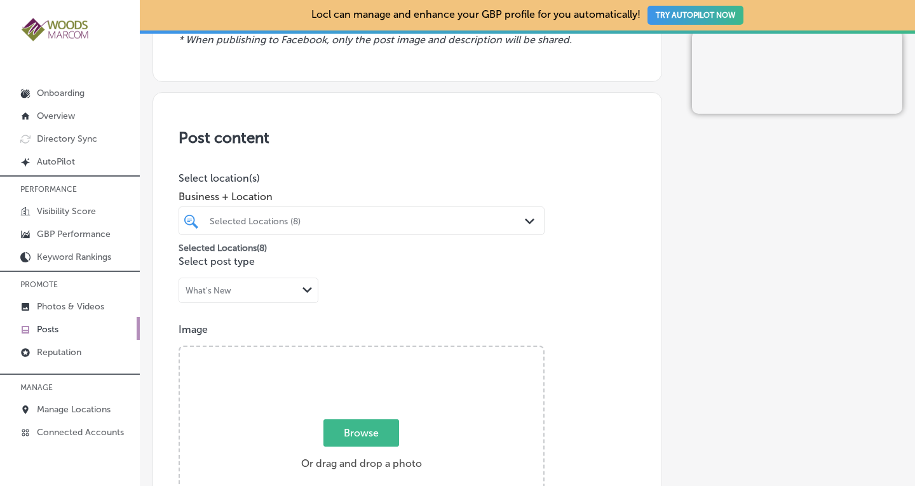
click at [525, 222] on polygon at bounding box center [530, 221] width 10 height 6
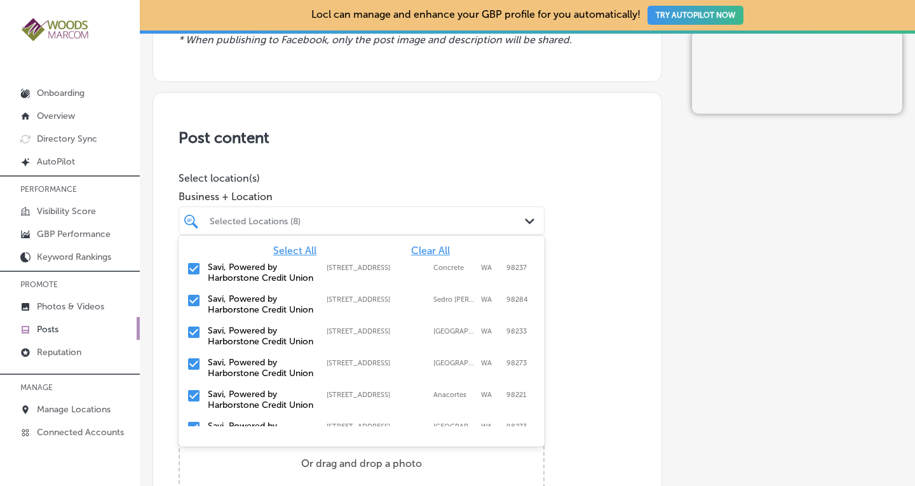
click at [417, 250] on span "Clear All" at bounding box center [430, 251] width 39 height 12
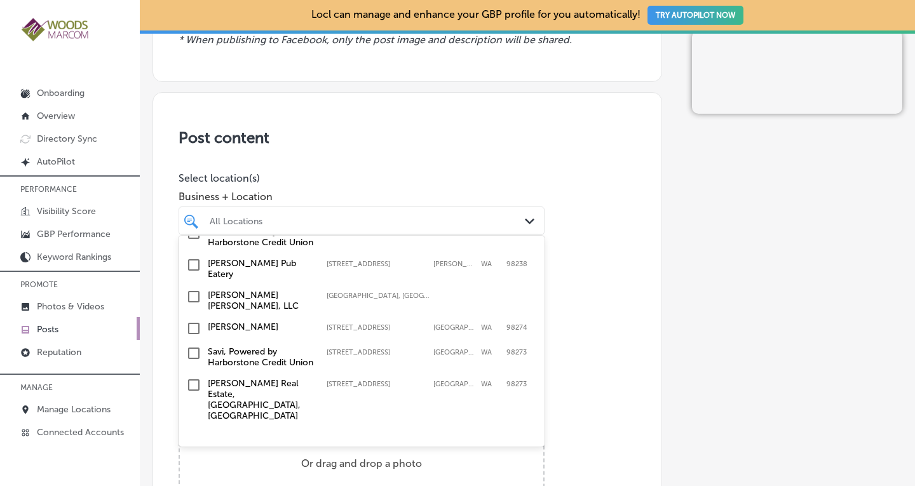
scroll to position [132, 0]
click at [193, 271] on input "checkbox" at bounding box center [193, 263] width 15 height 15
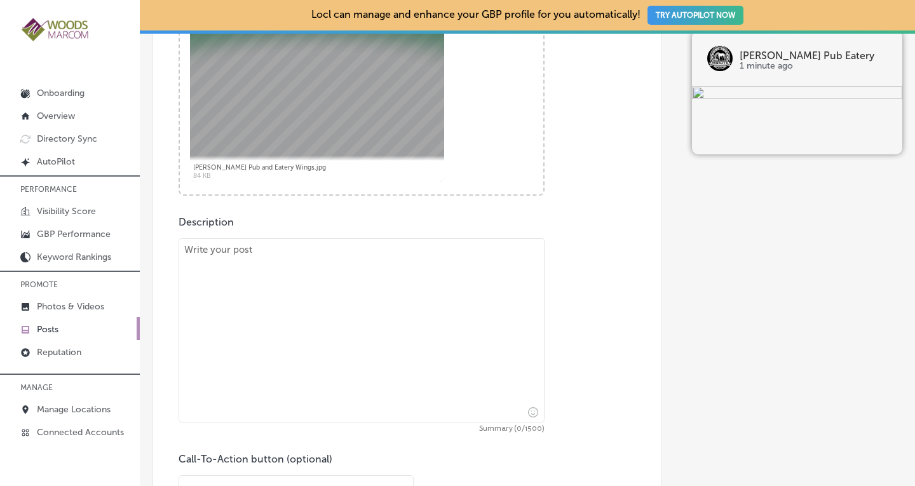
scroll to position [543, 0]
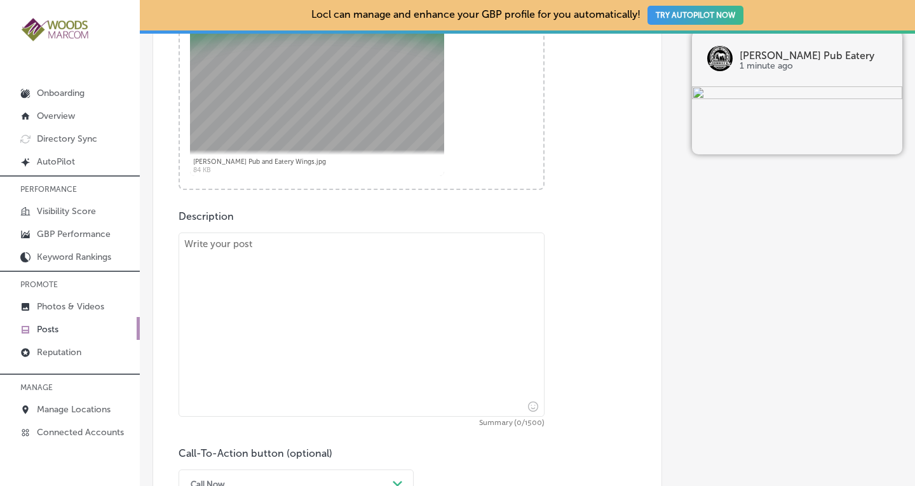
click at [422, 274] on textarea at bounding box center [361, 324] width 366 height 184
paste textarea "🔥 WING LOVERS—THIS ONE'S FOR YOU! 🔥 We’re putting the spotlight on one of our m…"
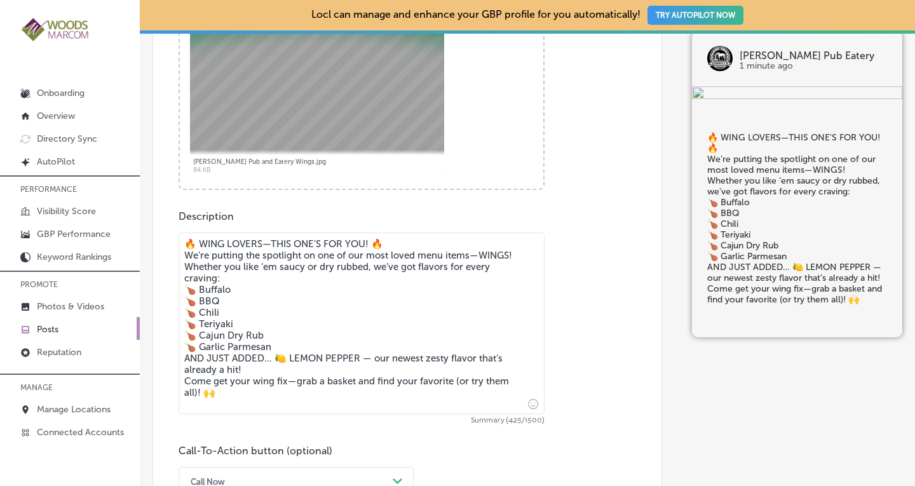
click at [412, 241] on textarea "🔥 WING LOVERS—THIS ONE'S FOR YOU! 🔥 We’re putting the spotlight on one of our m…" at bounding box center [361, 323] width 366 height 182
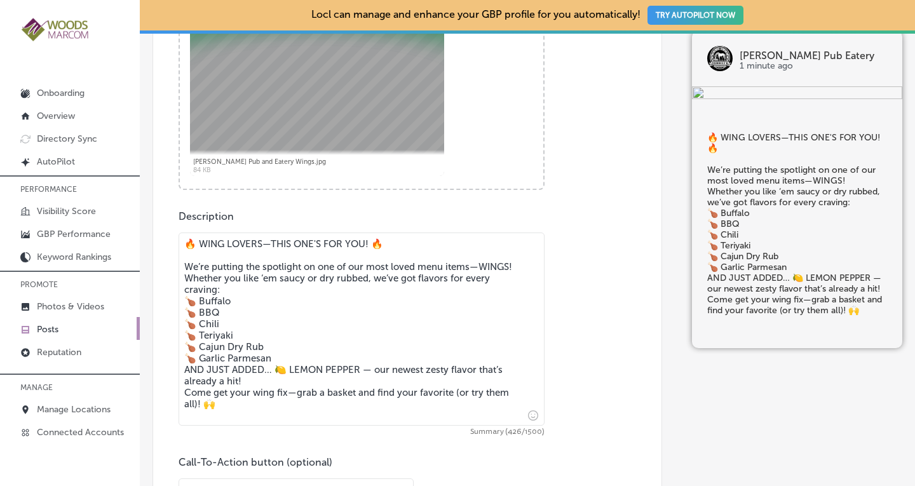
click at [302, 291] on textarea "🔥 WING LOVERS—THIS ONE'S FOR YOU! 🔥 We’re putting the spotlight on one of our m…" at bounding box center [361, 328] width 366 height 193
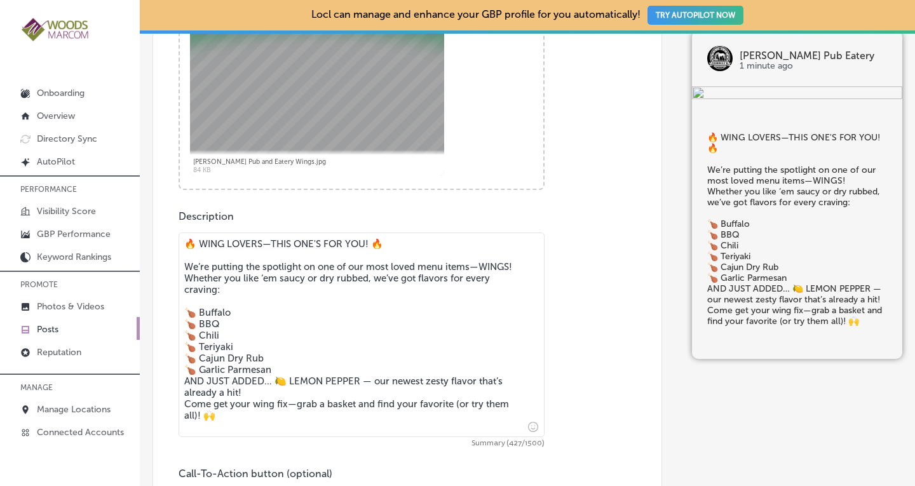
click at [281, 379] on textarea "🔥 WING LOVERS—THIS ONE'S FOR YOU! 🔥 We’re putting the spotlight on one of our m…" at bounding box center [361, 334] width 366 height 205
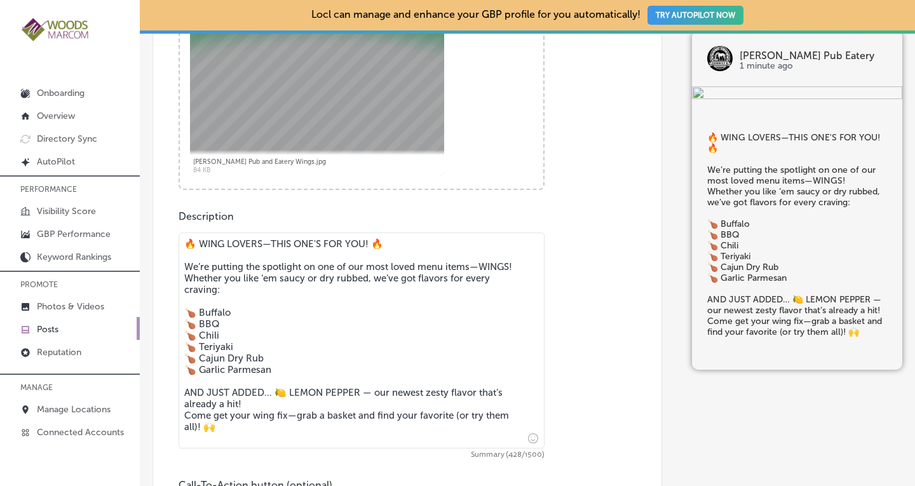
click at [262, 419] on textarea "🔥 WING LOVERS—THIS ONE'S FOR YOU! 🔥 We’re putting the spotlight on one of our m…" at bounding box center [361, 340] width 366 height 216
click at [257, 413] on textarea "🔥 WING LOVERS—THIS ONE'S FOR YOU! 🔥 We’re putting the spotlight on one of our m…" at bounding box center [361, 340] width 366 height 216
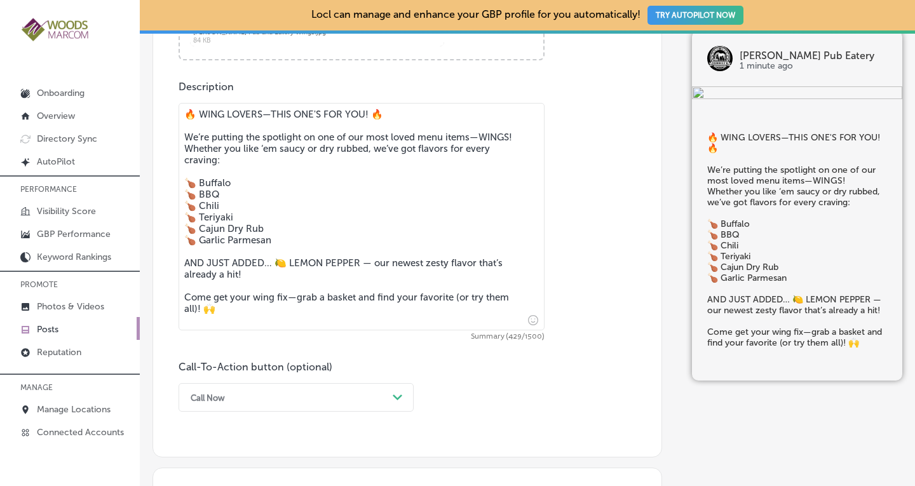
scroll to position [668, 0]
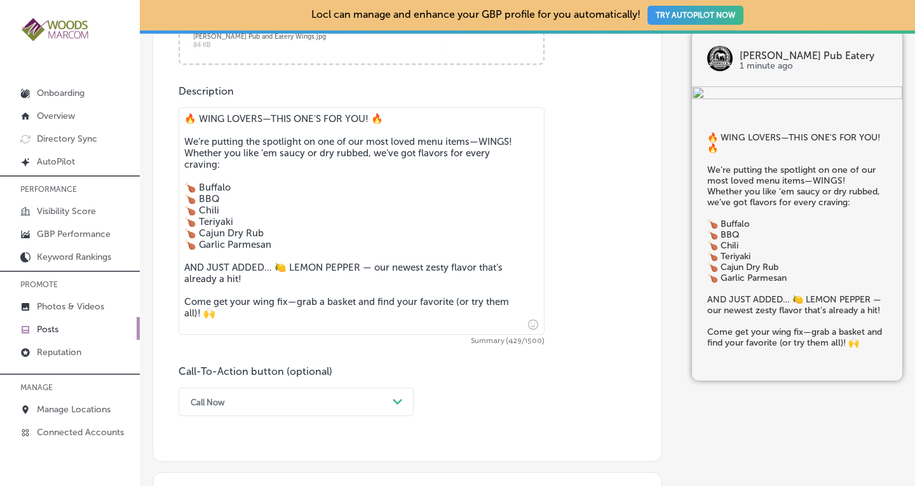
click at [394, 123] on textarea "🔥 WING LOVERS—THIS ONE'S FOR YOU! 🔥 We’re putting the spotlight on one of our m…" at bounding box center [361, 220] width 366 height 227
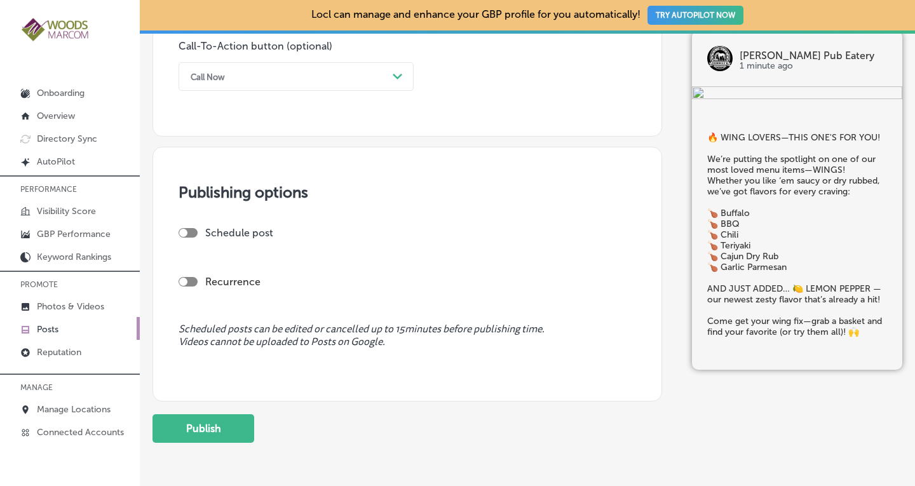
scroll to position [1044, 0]
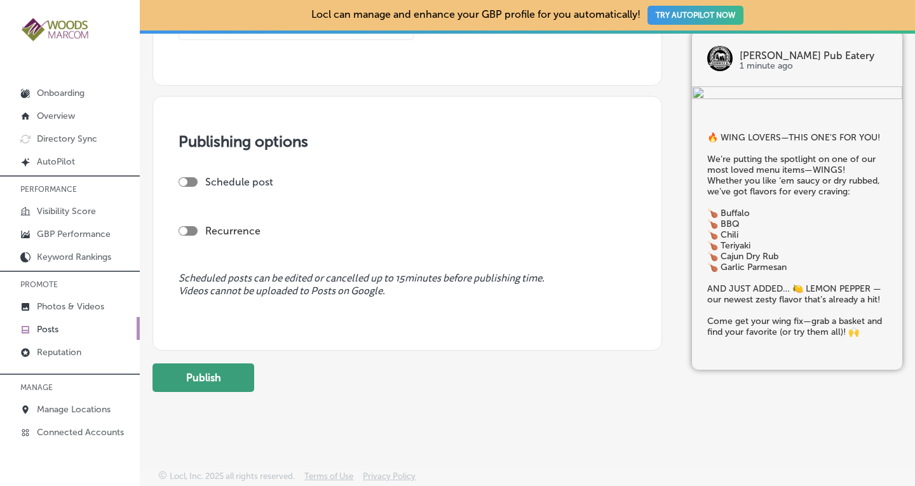
type textarea "🔥 WING LOVERS—THIS ONE'S FOR YOU! We’re putting the spotlight on one of our mos…"
click at [233, 375] on button "Publish" at bounding box center [203, 377] width 102 height 29
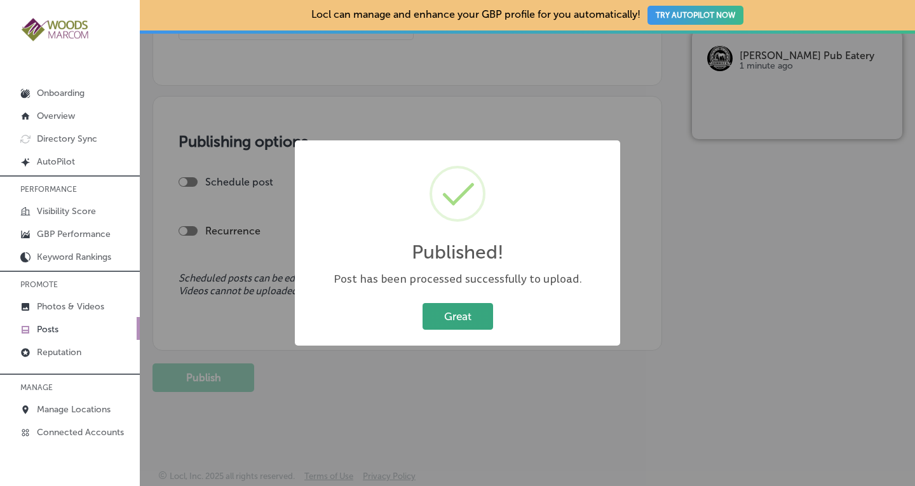
click at [459, 318] on button "Great" at bounding box center [457, 316] width 70 height 26
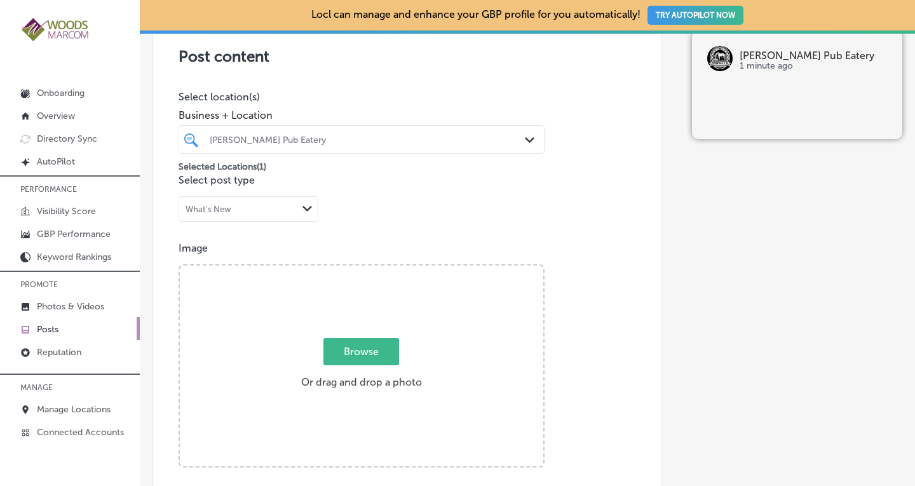
scroll to position [262, 0]
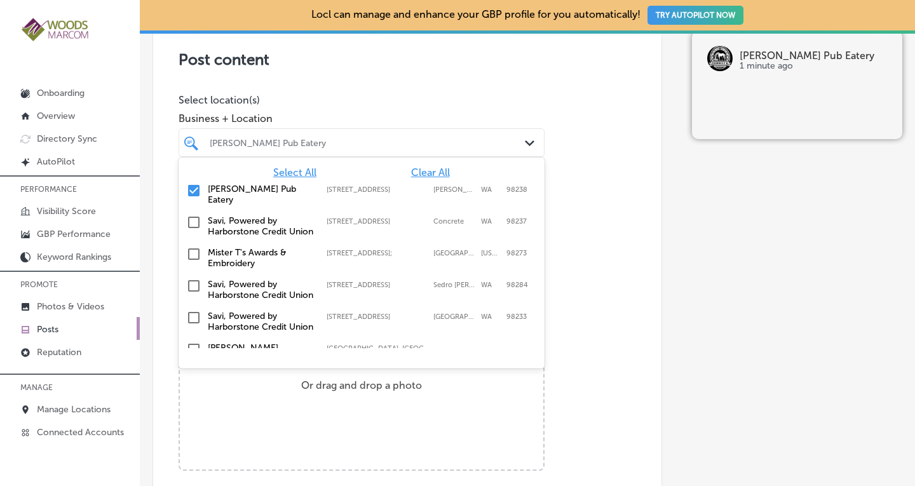
click at [525, 145] on div "Path Created with Sketch." at bounding box center [532, 144] width 14 height 14
click at [192, 189] on input "checkbox" at bounding box center [193, 190] width 15 height 15
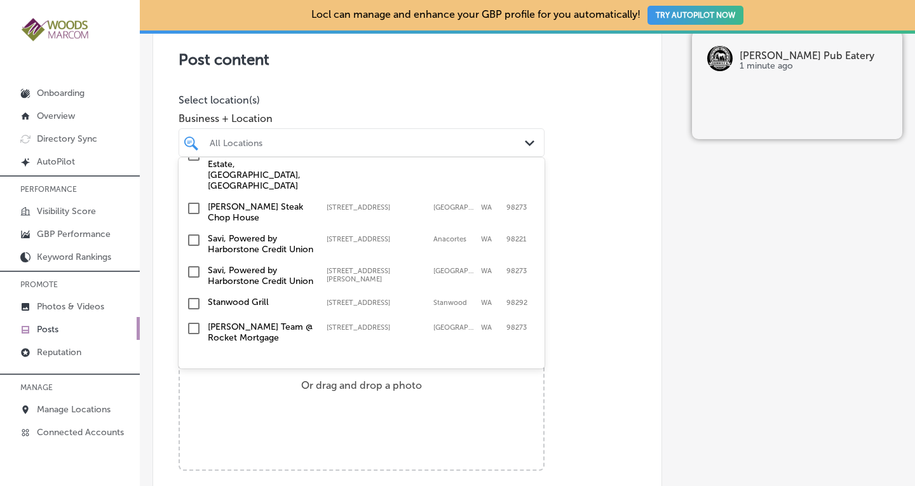
scroll to position [285, 0]
click at [196, 213] on input "checkbox" at bounding box center [193, 205] width 15 height 15
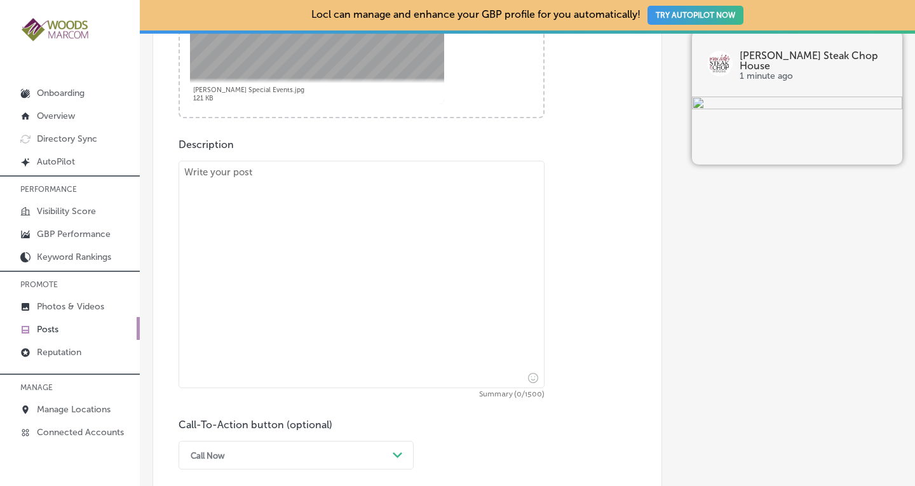
scroll to position [620, 0]
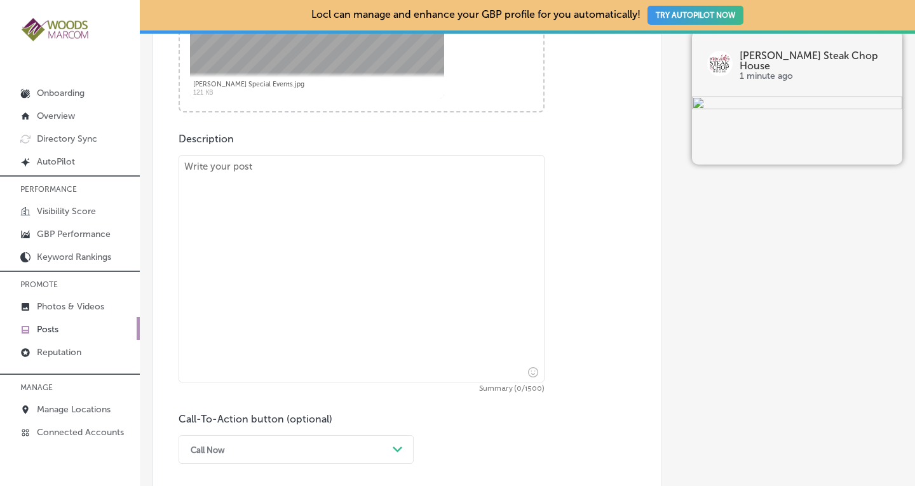
click at [308, 180] on textarea at bounding box center [361, 268] width 366 height 227
paste textarea "We're still thinking about this gorgeous event that we hosted last month. So pe…"
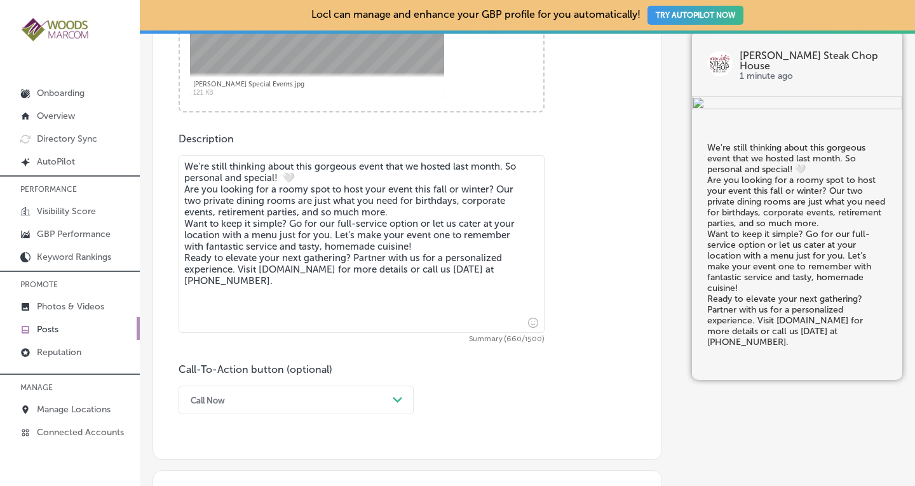
click at [308, 180] on textarea "We're still thinking about this gorgeous event that we hosted last month. So pe…" at bounding box center [361, 244] width 366 height 178
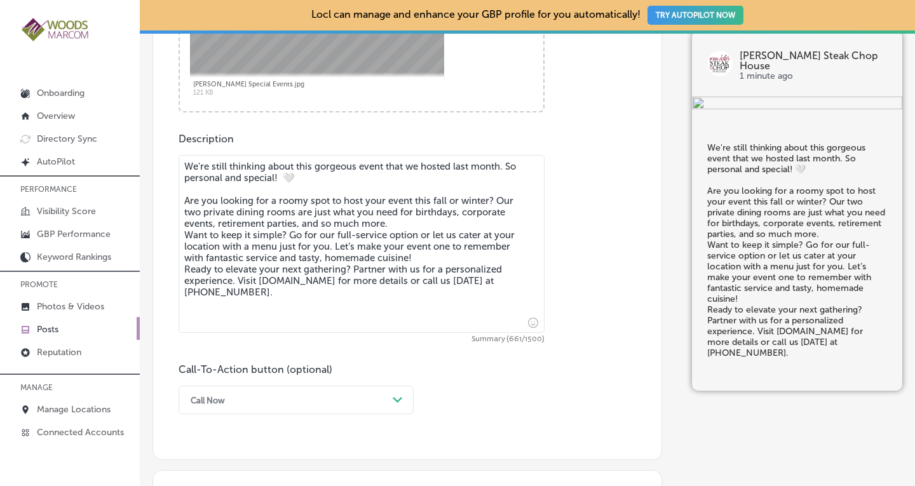
drag, startPoint x: 298, startPoint y: 175, endPoint x: 172, endPoint y: 161, distance: 127.2
click at [172, 161] on div "Post content Select location(s) Business + Location [PERSON_NAME] Steak [GEOGRA…" at bounding box center [406, 58] width 509 height 804
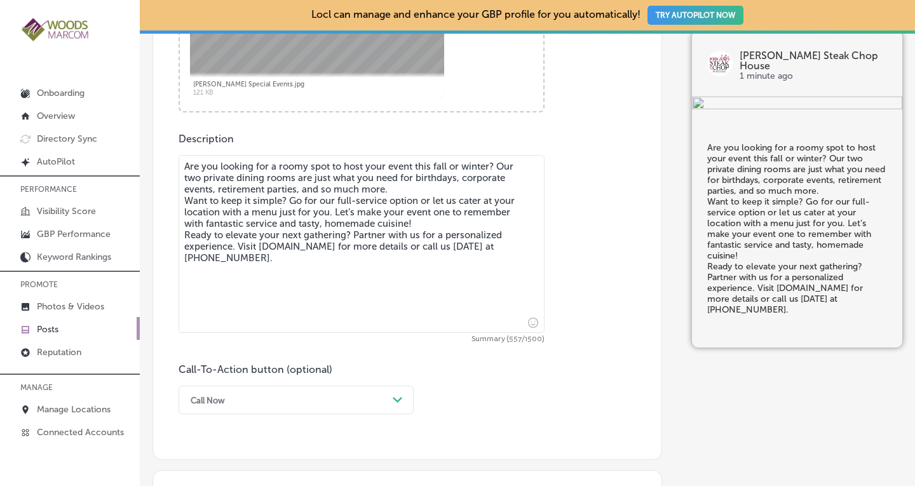
click at [392, 191] on textarea "Are you looking for a roomy spot to host your event this fall or winter? Our tw…" at bounding box center [361, 244] width 366 height 178
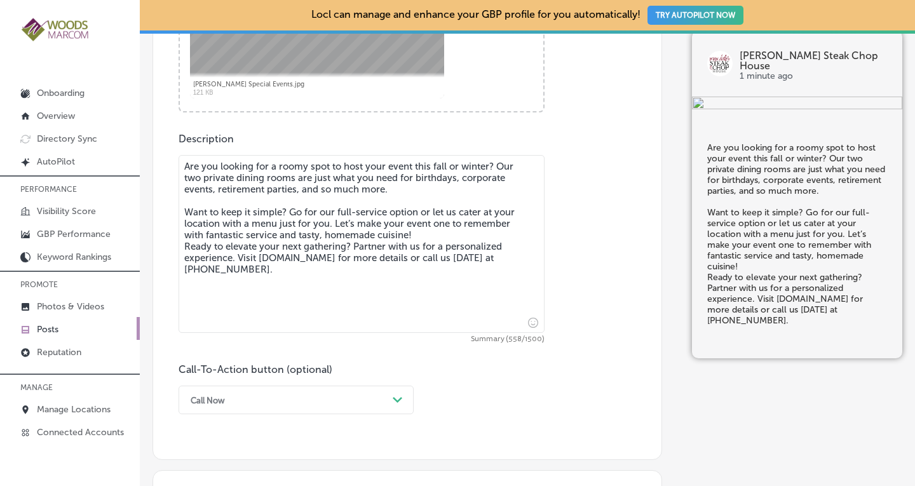
click at [435, 232] on textarea "Are you looking for a roomy spot to host your event this fall or winter? Our tw…" at bounding box center [361, 244] width 366 height 178
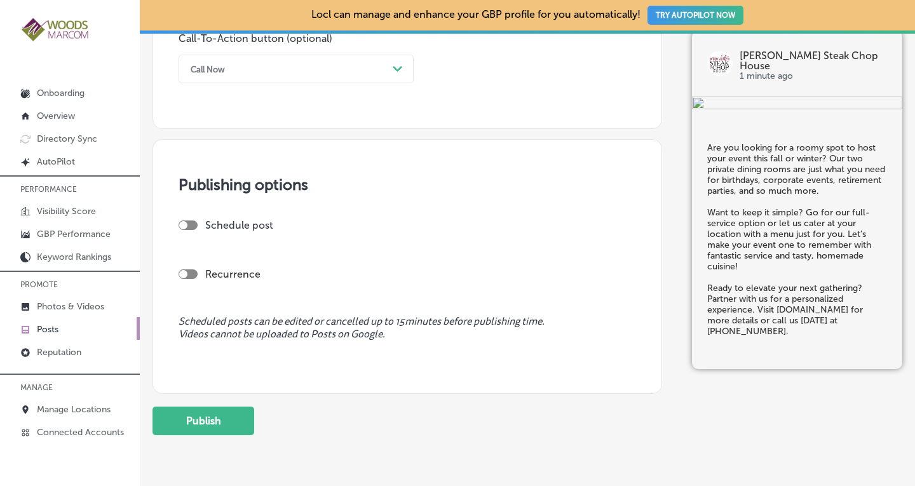
scroll to position [954, 0]
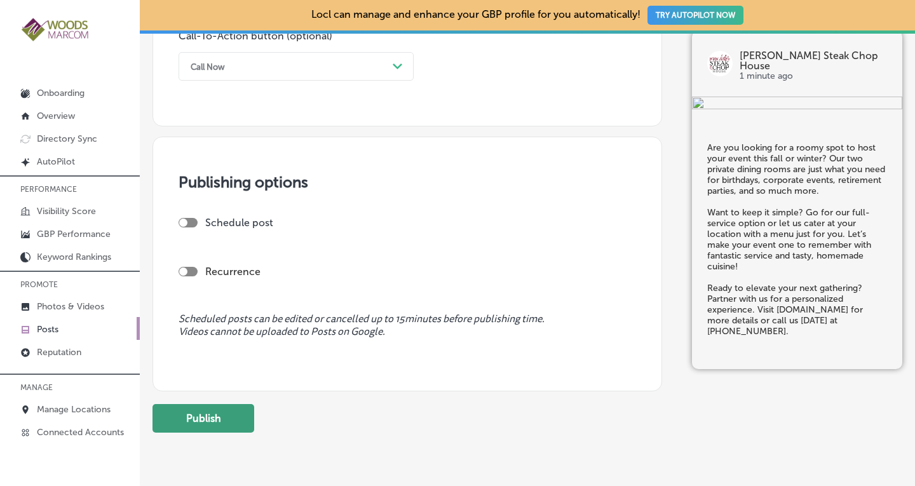
type textarea "Are you looking for a roomy spot to host your event this fall or winter? Our tw…"
click at [209, 413] on button "Publish" at bounding box center [203, 418] width 102 height 29
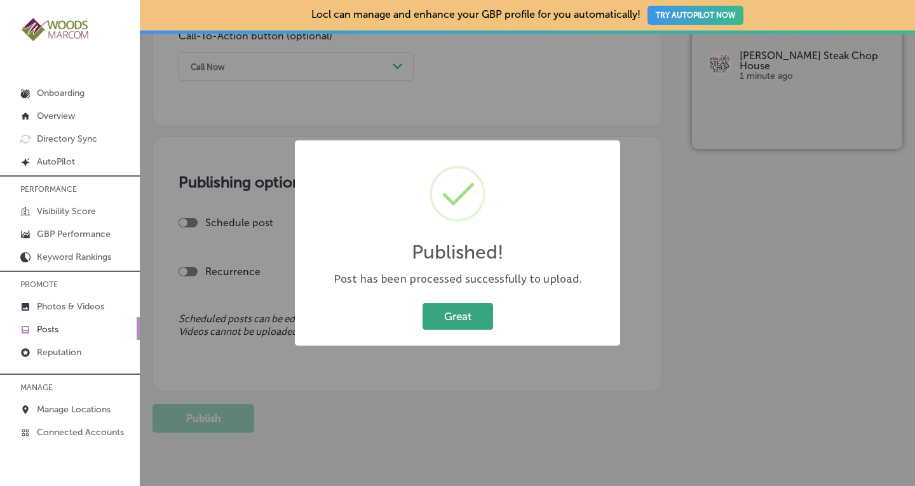
click at [462, 311] on button "Great" at bounding box center [457, 316] width 70 height 26
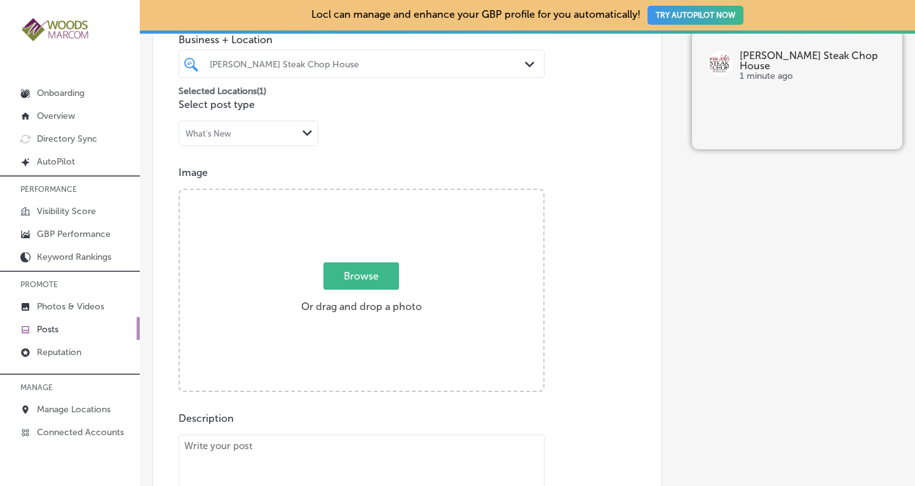
scroll to position [261, 0]
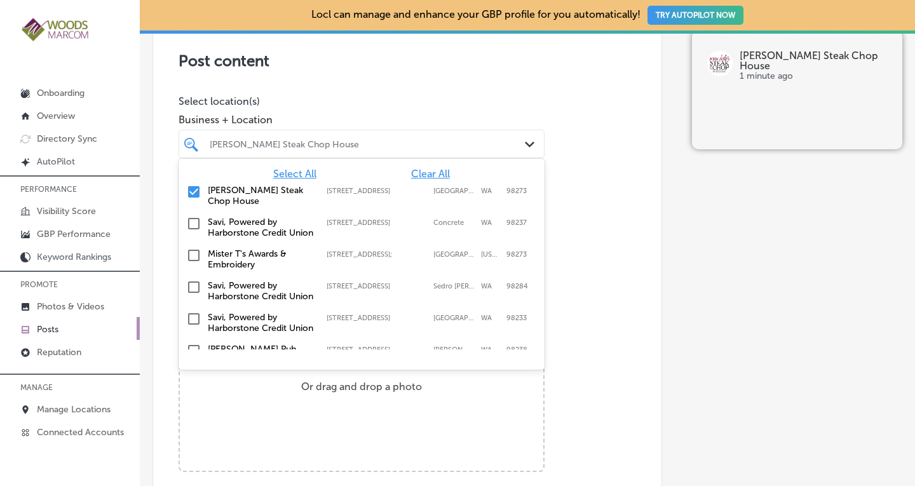
click at [514, 145] on div "[PERSON_NAME] Steak Chop House Path Created with Sketch." at bounding box center [361, 144] width 365 height 20
click at [427, 170] on span "Clear All" at bounding box center [430, 174] width 39 height 12
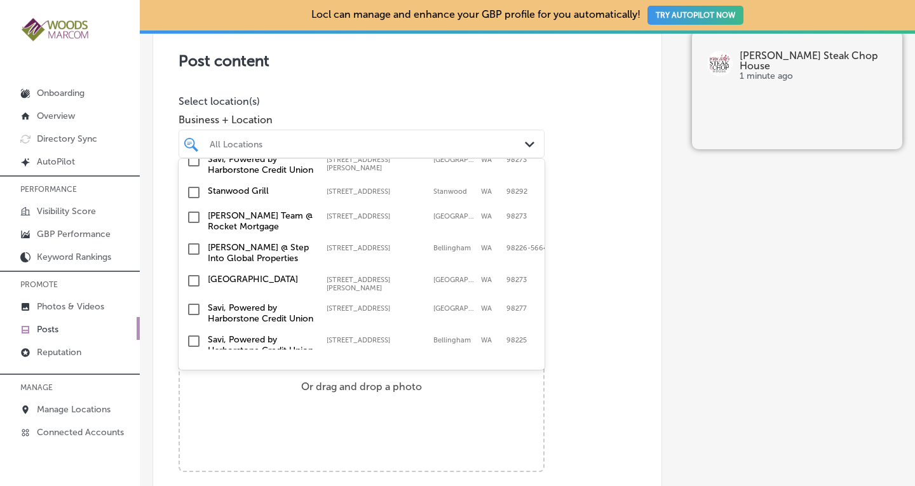
scroll to position [396, 0]
click at [194, 199] on input "checkbox" at bounding box center [193, 191] width 15 height 15
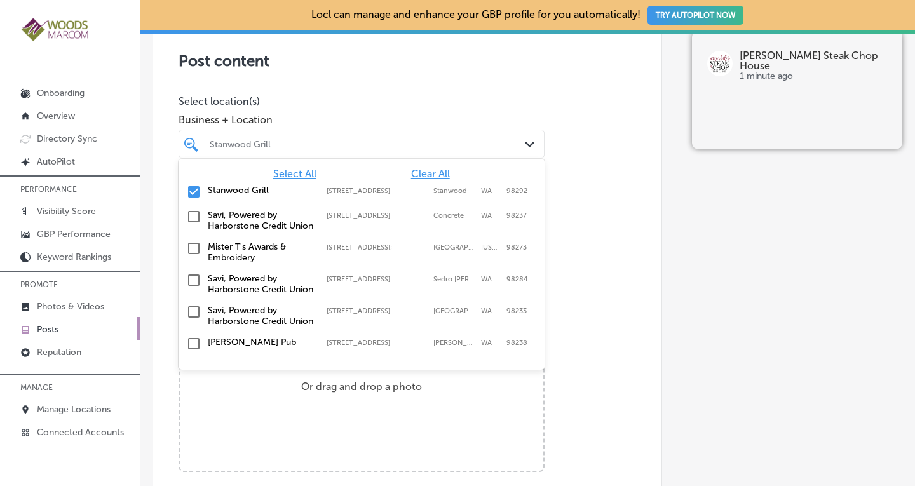
click at [605, 196] on div "Post content Select location(s) Business + Location option [STREET_ADDRESS]. op…" at bounding box center [406, 417] width 509 height 804
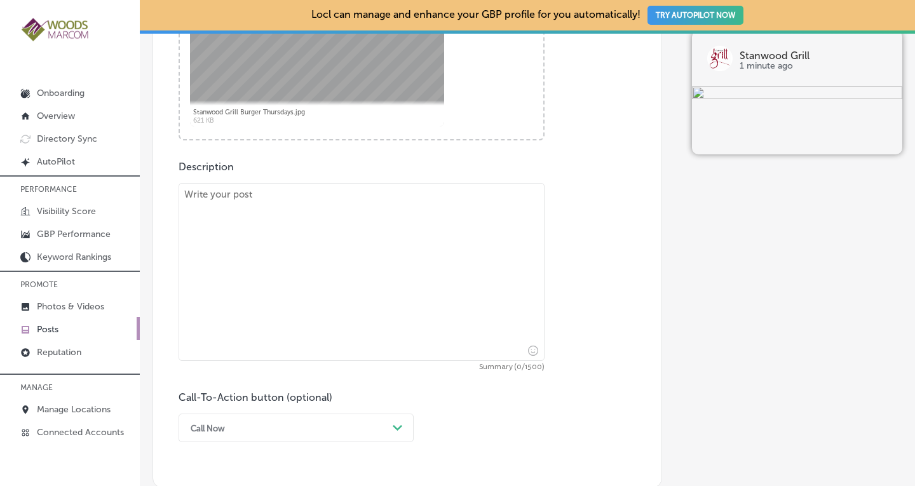
scroll to position [602, 0]
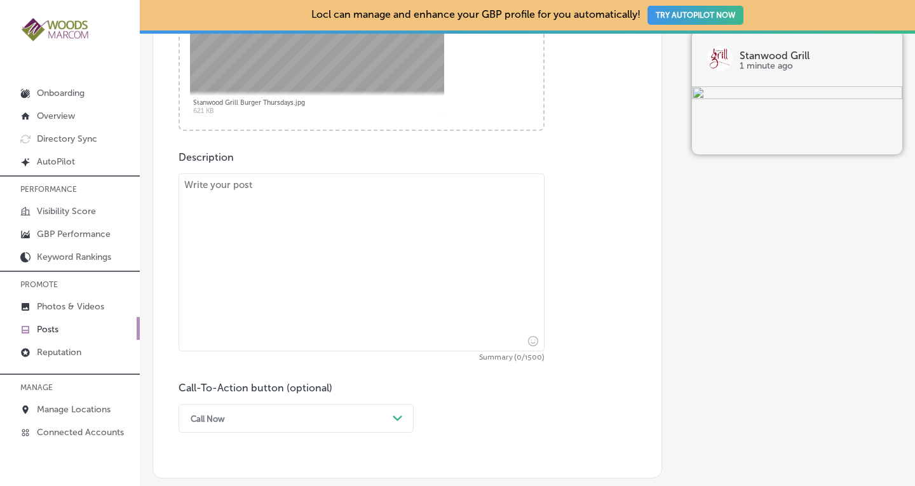
click at [363, 215] on textarea at bounding box center [361, 262] width 366 height 178
paste textarea "Sink your teeth into a delicious, handcrafted burger paired with a cold, refres…"
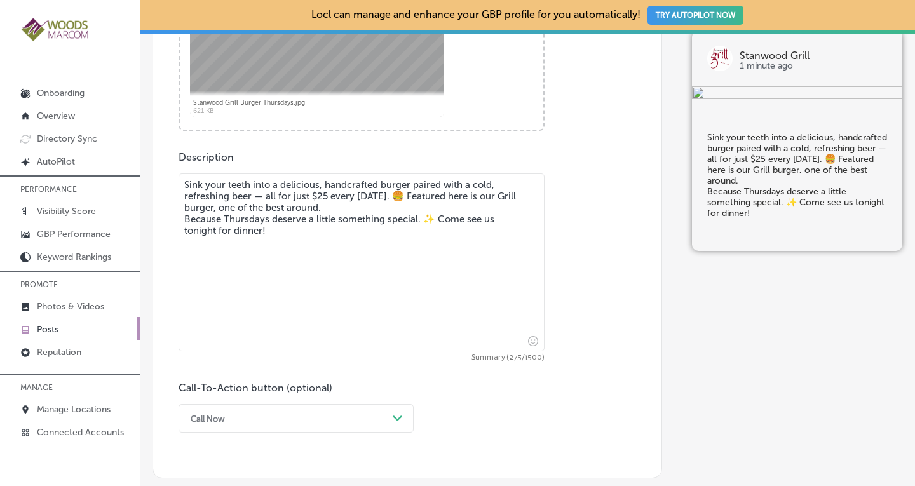
click at [373, 210] on textarea "Sink your teeth into a delicious, handcrafted burger paired with a cold, refres…" at bounding box center [361, 262] width 366 height 178
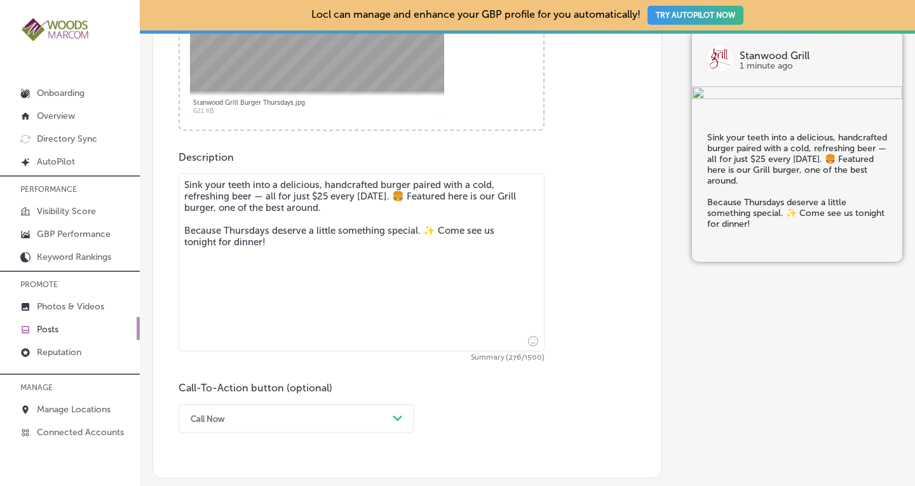
drag, startPoint x: 279, startPoint y: 245, endPoint x: 440, endPoint y: 236, distance: 161.6
click at [440, 236] on textarea "Sink your teeth into a delicious, handcrafted burger paired with a cold, refres…" at bounding box center [361, 262] width 366 height 178
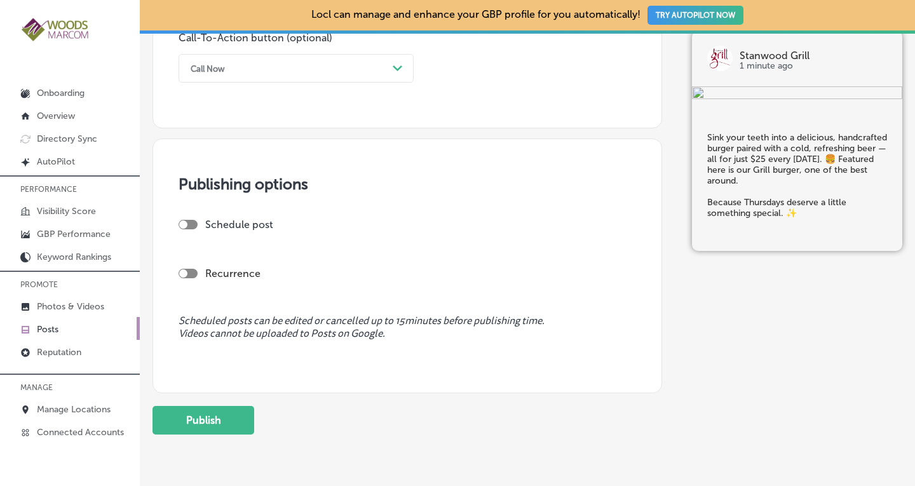
scroll to position [962, 0]
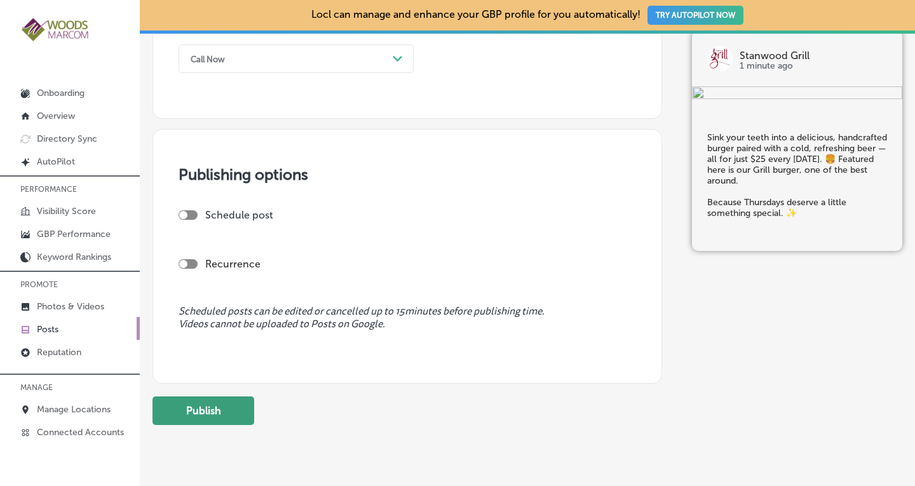
type textarea "Sink your teeth into a delicious, handcrafted burger paired with a cold, refres…"
click at [203, 404] on button "Publish" at bounding box center [203, 410] width 102 height 29
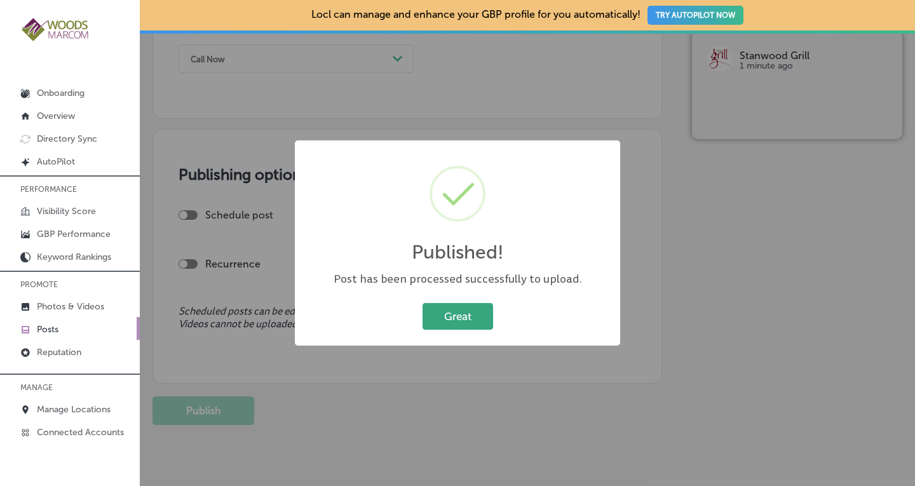
click at [454, 313] on button "Great" at bounding box center [457, 316] width 70 height 26
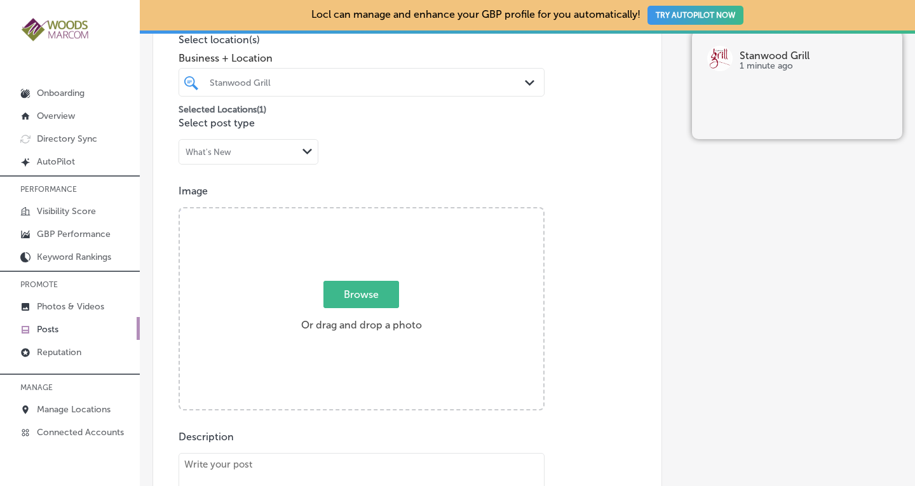
scroll to position [321, 0]
click at [520, 76] on div "Stanwood Grill Path Created with Sketch." at bounding box center [361, 84] width 365 height 20
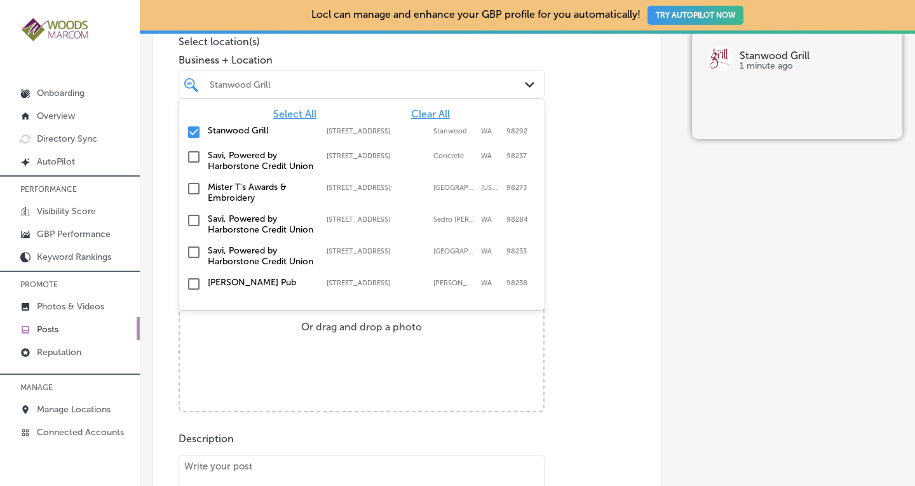
click at [431, 111] on span "Clear All" at bounding box center [430, 114] width 39 height 12
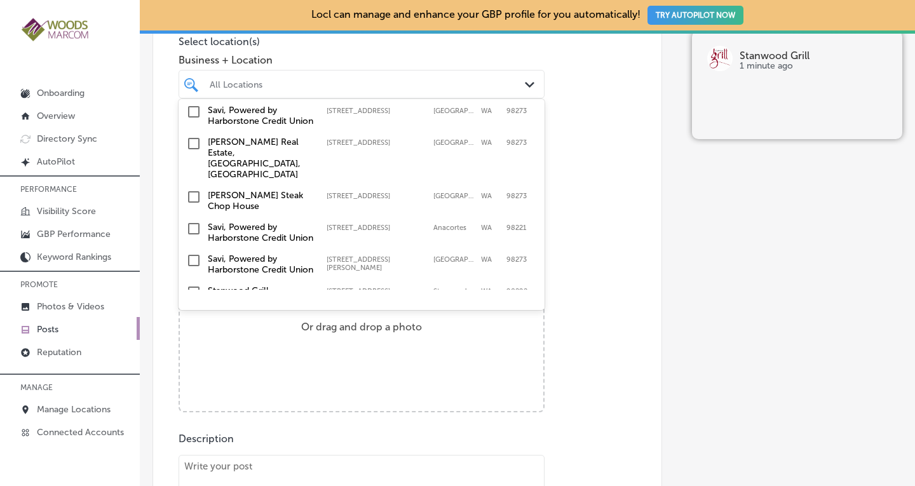
scroll to position [239, 0]
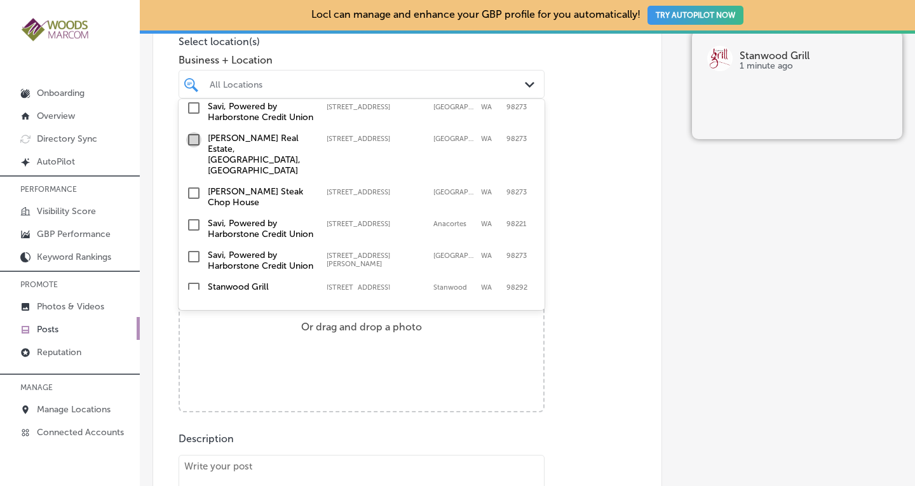
click at [196, 147] on input "checkbox" at bounding box center [193, 139] width 15 height 15
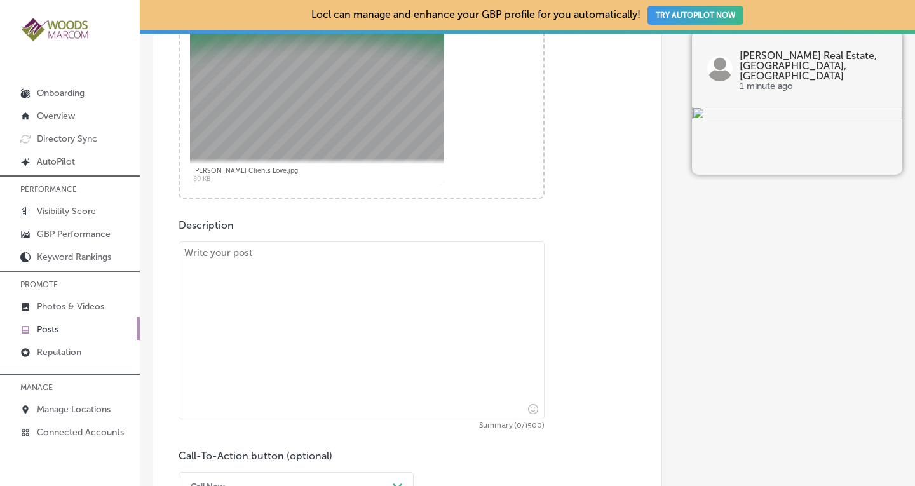
scroll to position [541, 0]
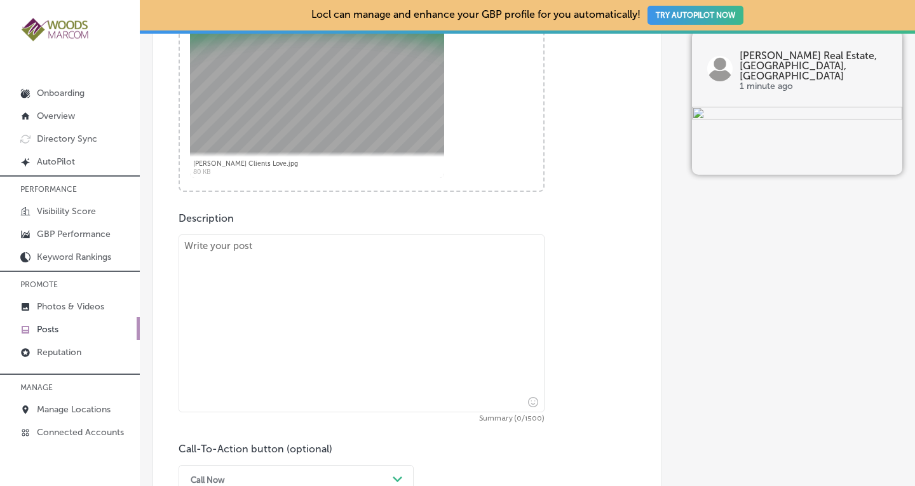
click at [392, 259] on textarea at bounding box center [361, 323] width 366 height 178
paste textarea "So grateful for amazing clients like these! 💙 Helping them make the big move fr…"
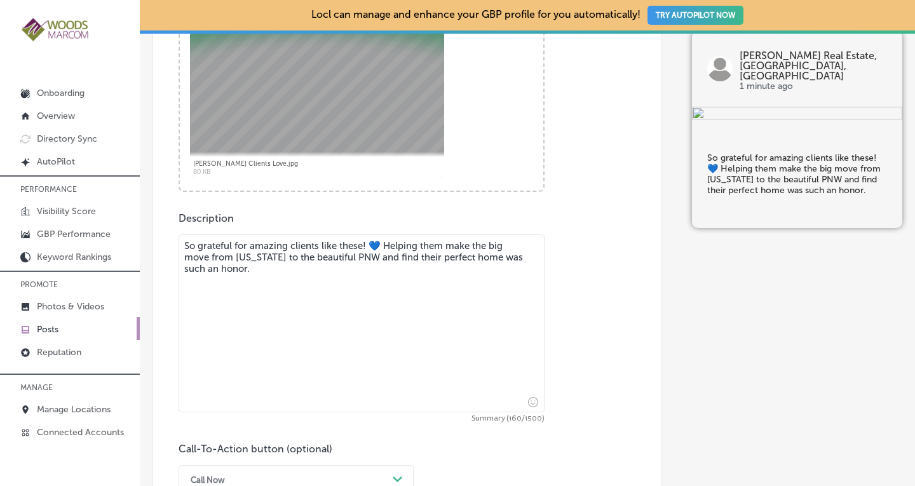
drag, startPoint x: 382, startPoint y: 246, endPoint x: 192, endPoint y: 243, distance: 190.6
drag, startPoint x: 192, startPoint y: 243, endPoint x: 382, endPoint y: 240, distance: 189.9
click at [382, 240] on textarea "So grateful for amazing clients like these! 💙 Helping them make the big move fr…" at bounding box center [361, 323] width 366 height 178
drag, startPoint x: 382, startPoint y: 246, endPoint x: 183, endPoint y: 248, distance: 198.8
click at [183, 248] on textarea "So grateful for amazing clients like these! 💙 Helping them make the big move fr…" at bounding box center [361, 323] width 366 height 178
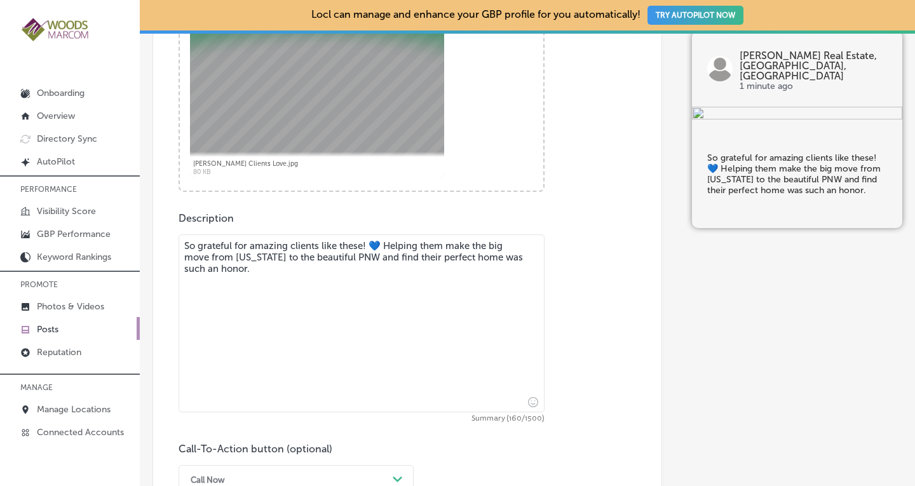
click at [289, 289] on textarea "So grateful for amazing clients like these! 💙 Helping them make the big move fr…" at bounding box center [361, 323] width 366 height 178
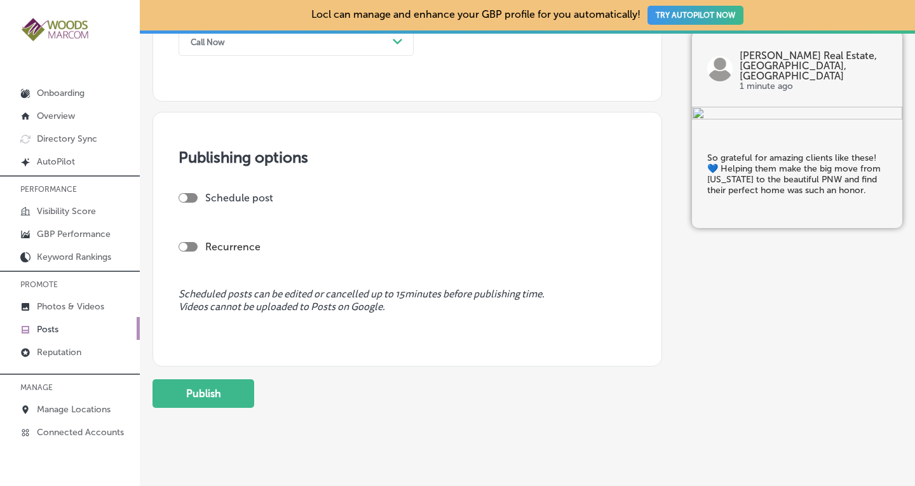
scroll to position [992, 0]
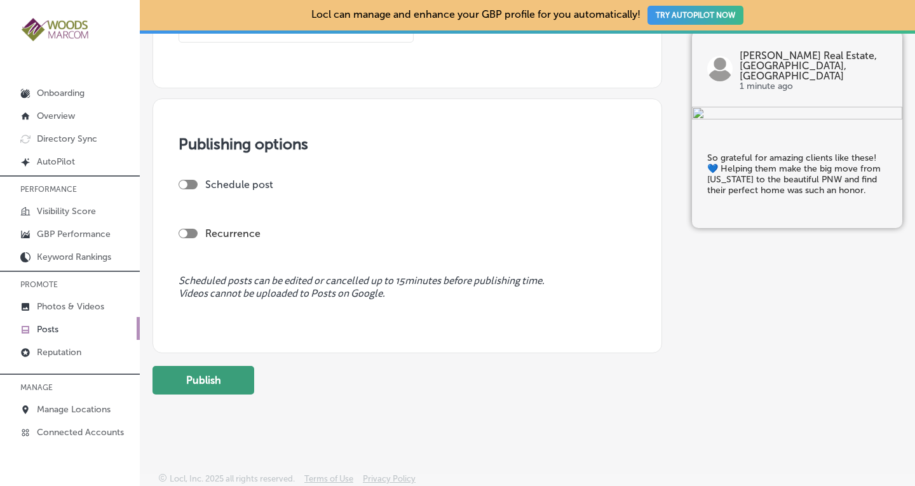
type textarea "So grateful for amazing clients like these! 💙 Helping them make the big move fr…"
click at [224, 371] on button "Publish" at bounding box center [203, 380] width 102 height 29
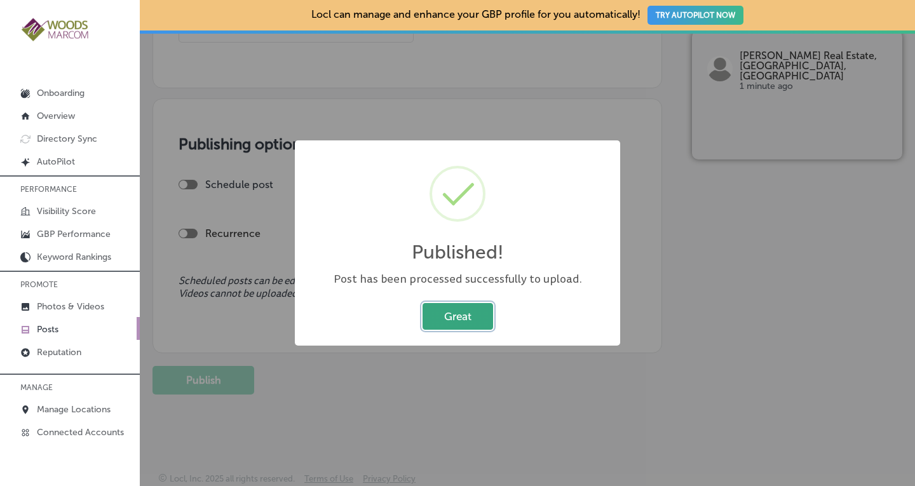
click at [450, 310] on button "Great" at bounding box center [457, 316] width 70 height 26
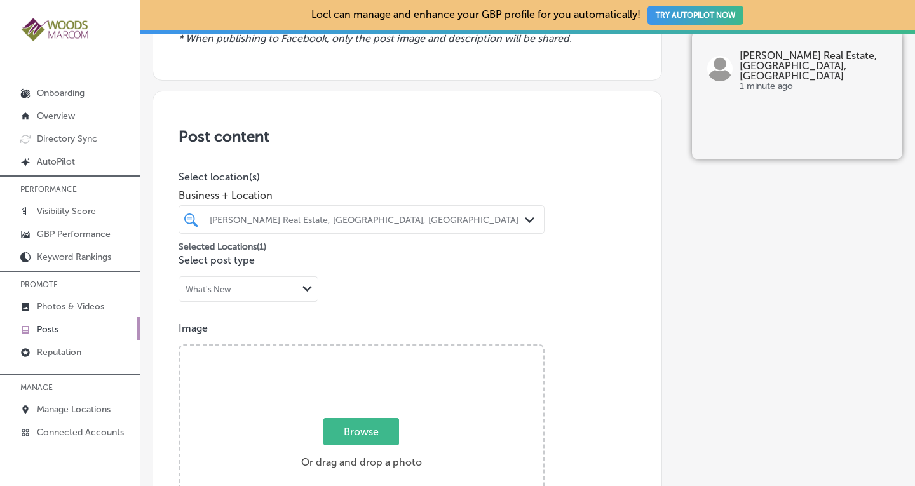
scroll to position [187, 0]
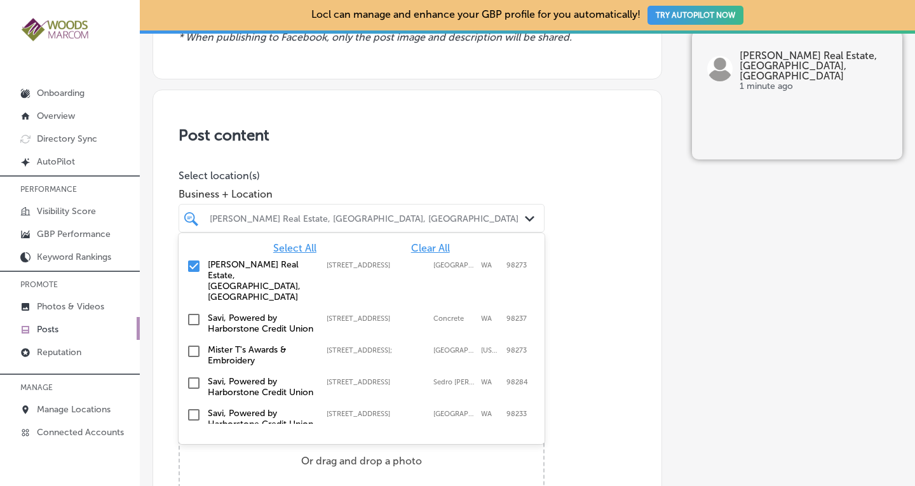
click at [503, 213] on div "[PERSON_NAME] Real Estate, [GEOGRAPHIC_DATA], [GEOGRAPHIC_DATA]" at bounding box center [368, 218] width 316 height 11
click at [411, 248] on span "Clear All" at bounding box center [430, 248] width 39 height 12
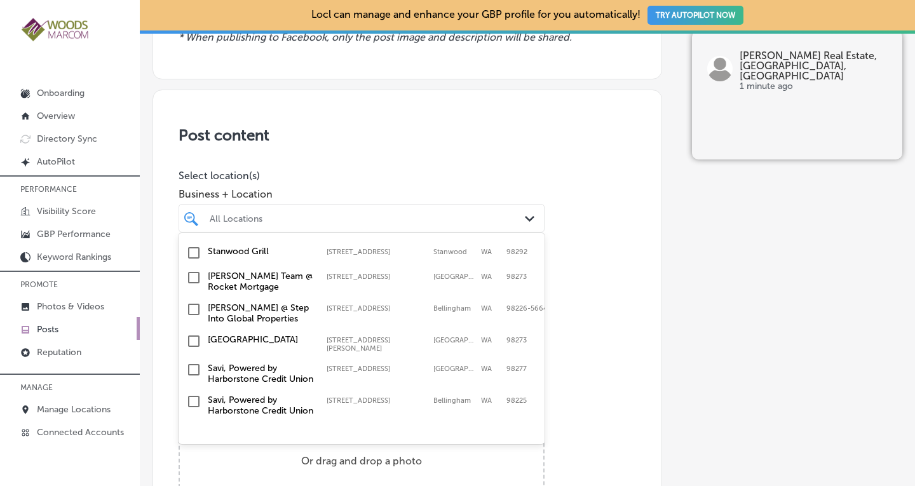
scroll to position [426, 0]
click at [193, 285] on input "checkbox" at bounding box center [193, 277] width 15 height 15
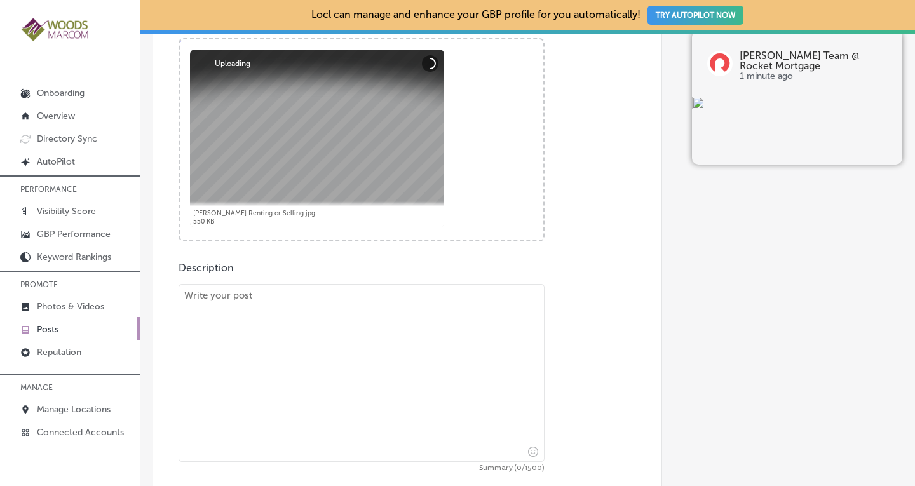
scroll to position [560, 0]
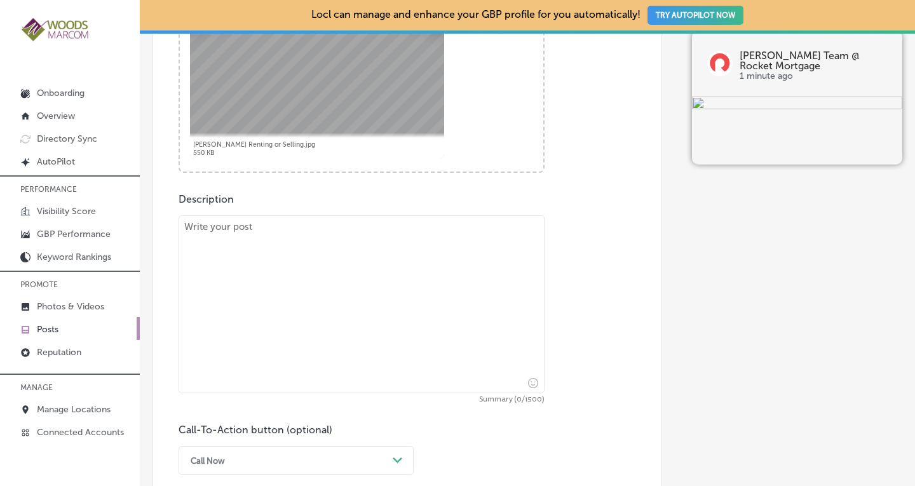
click at [375, 251] on textarea at bounding box center [361, 304] width 366 height 178
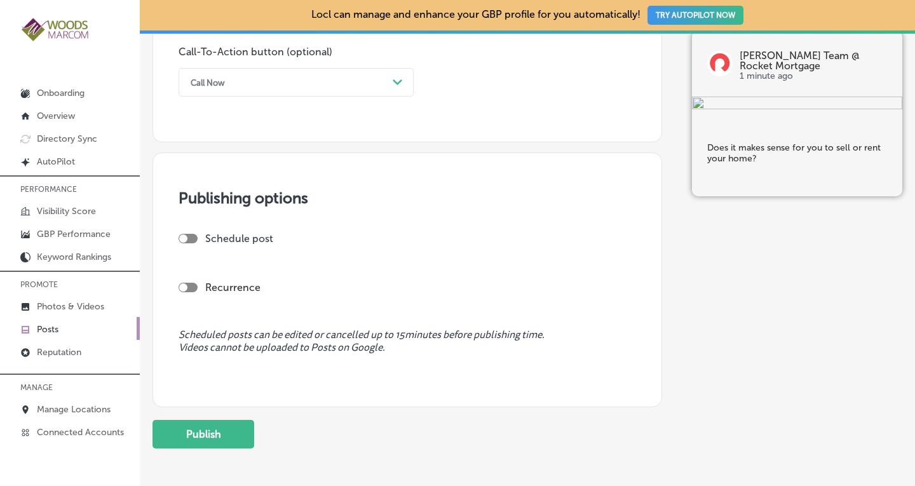
scroll to position [995, 0]
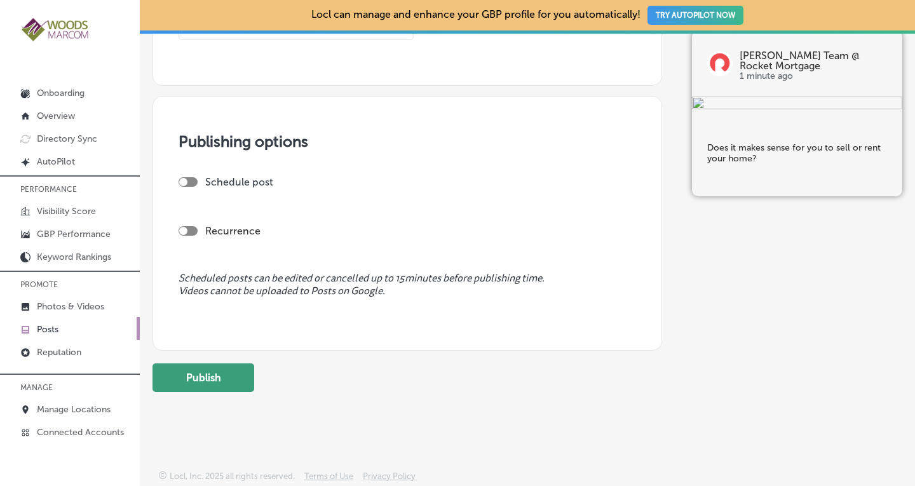
type textarea "Does it makes sense for you to sell or rent your home?"
click at [224, 369] on button "Publish" at bounding box center [203, 377] width 102 height 29
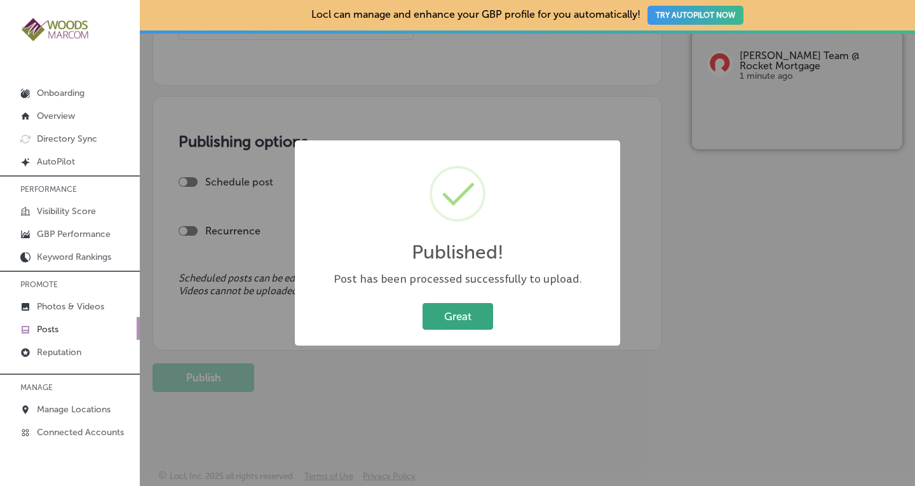
click at [449, 316] on button "Great" at bounding box center [457, 316] width 70 height 26
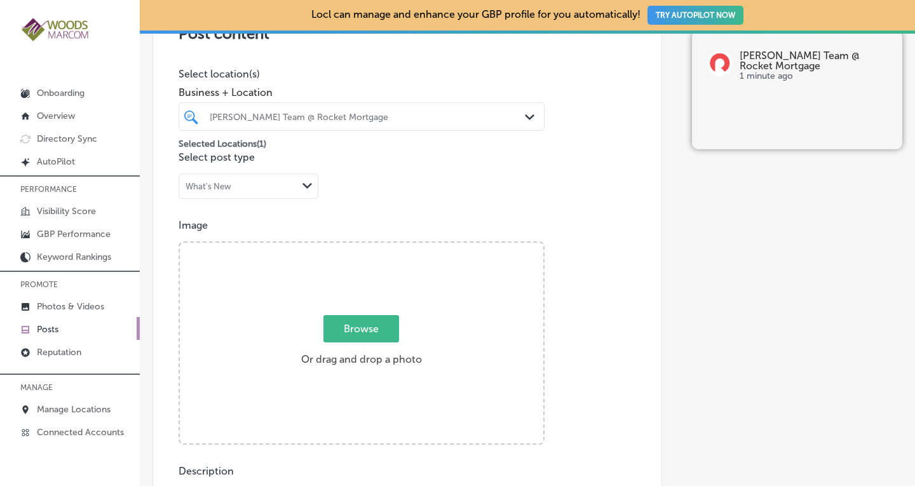
scroll to position [287, 0]
click at [508, 115] on div "[PERSON_NAME] Team @ Rocket Mortgage" at bounding box center [368, 117] width 316 height 11
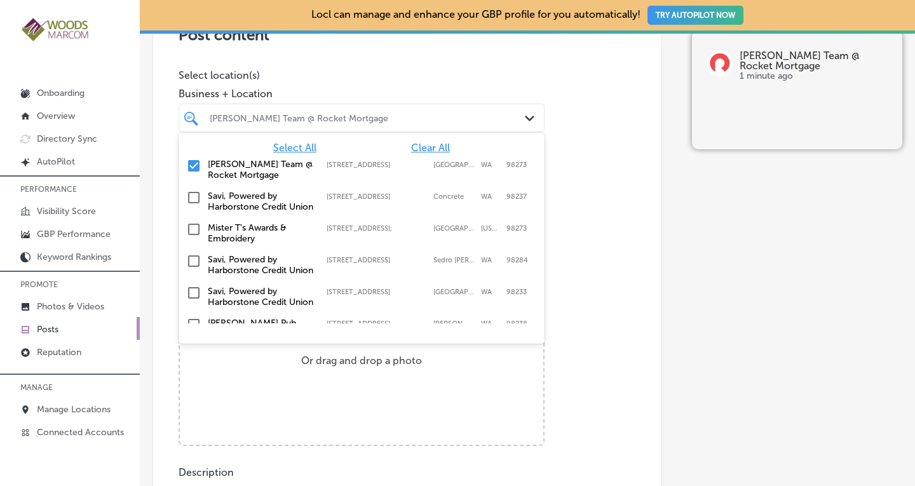
click at [419, 144] on span "Clear All" at bounding box center [430, 148] width 39 height 12
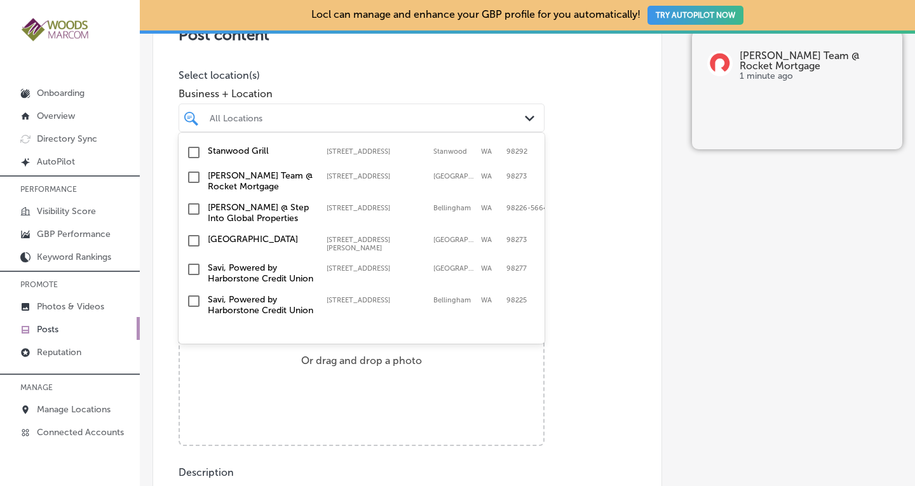
scroll to position [465, 0]
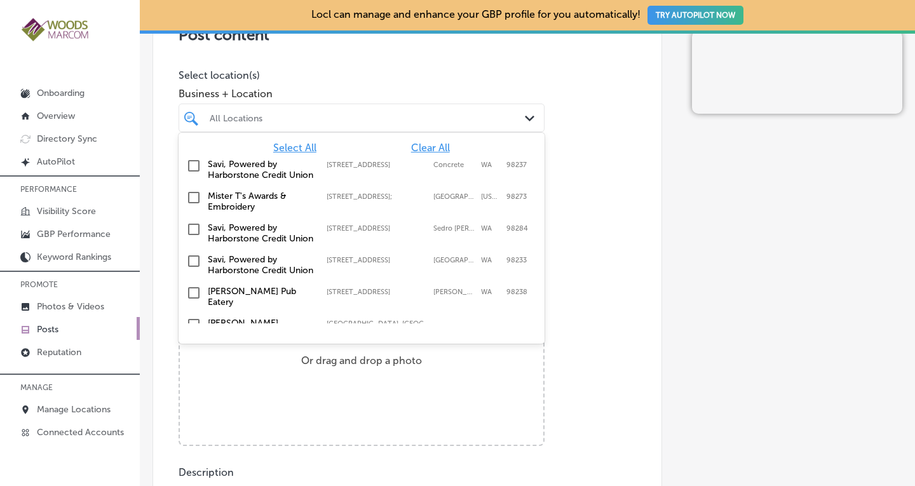
click at [420, 120] on div "All Locations" at bounding box center [368, 117] width 316 height 11
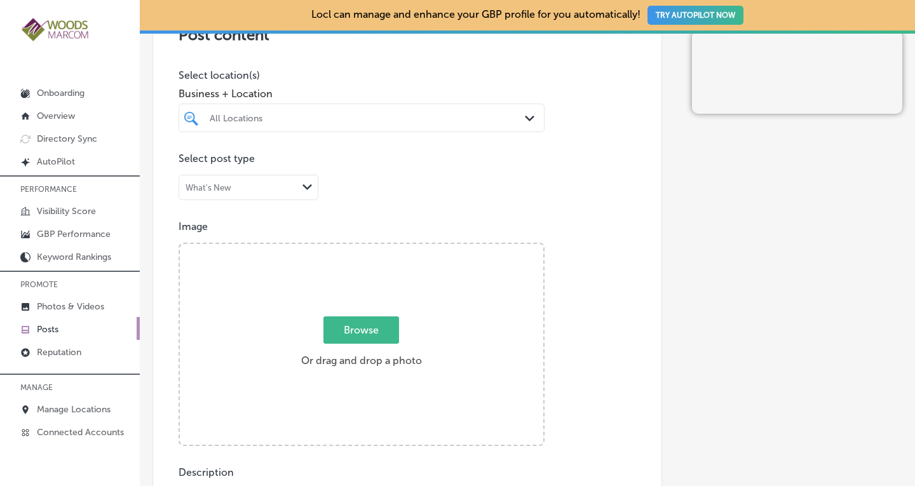
click at [795, 146] on div "Post Preview" at bounding box center [797, 459] width 210 height 1279
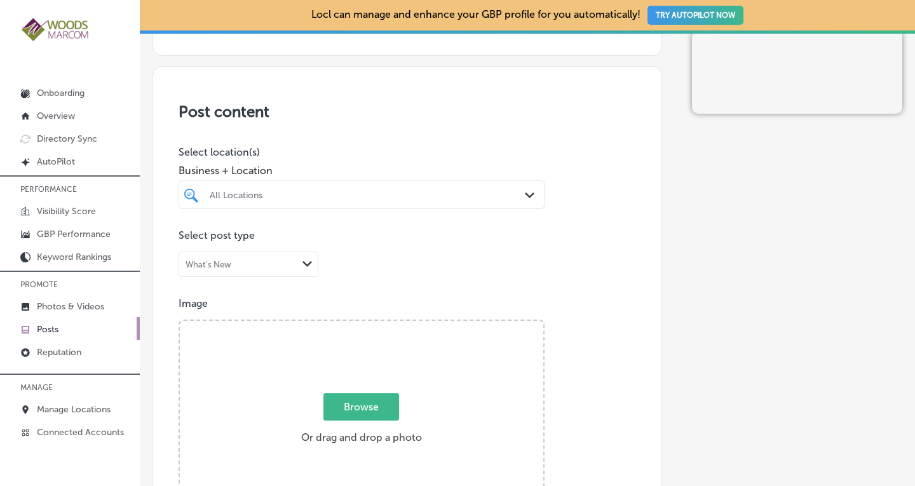
scroll to position [275, 0]
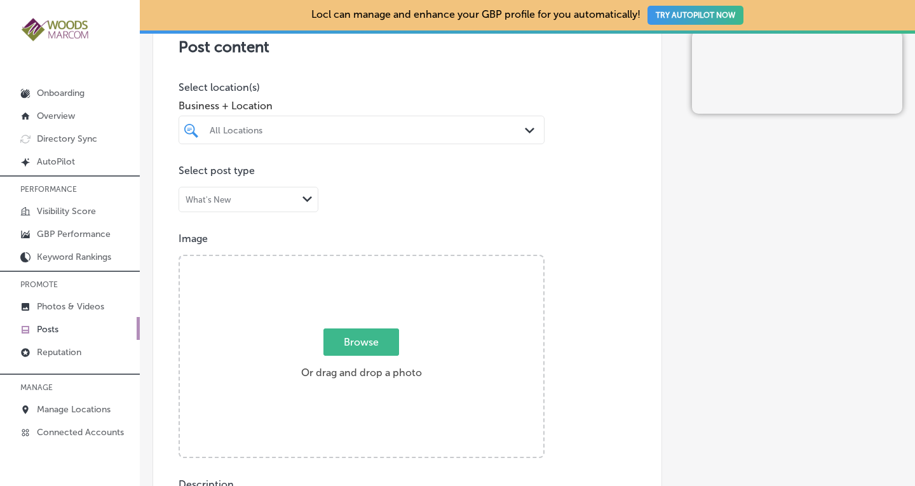
click at [518, 136] on div "All Locations Path Created with Sketch." at bounding box center [361, 130] width 365 height 20
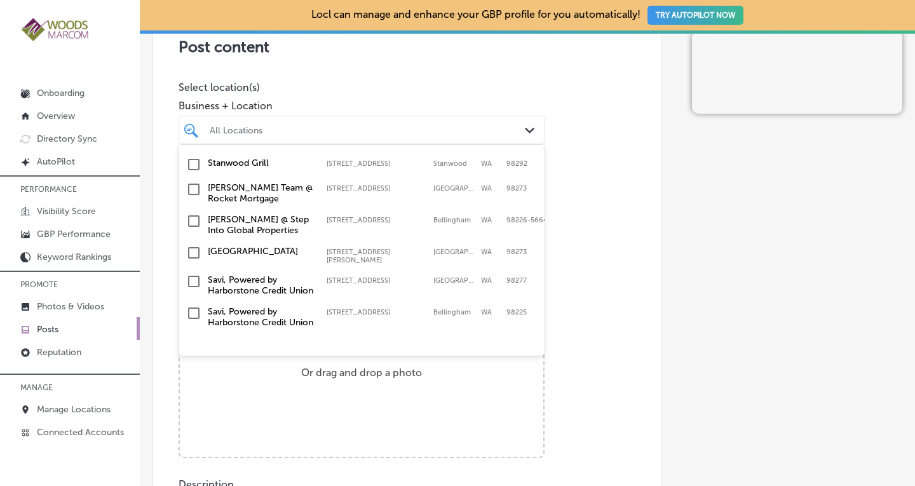
scroll to position [443, 0]
click at [196, 218] on input "checkbox" at bounding box center [193, 220] width 15 height 15
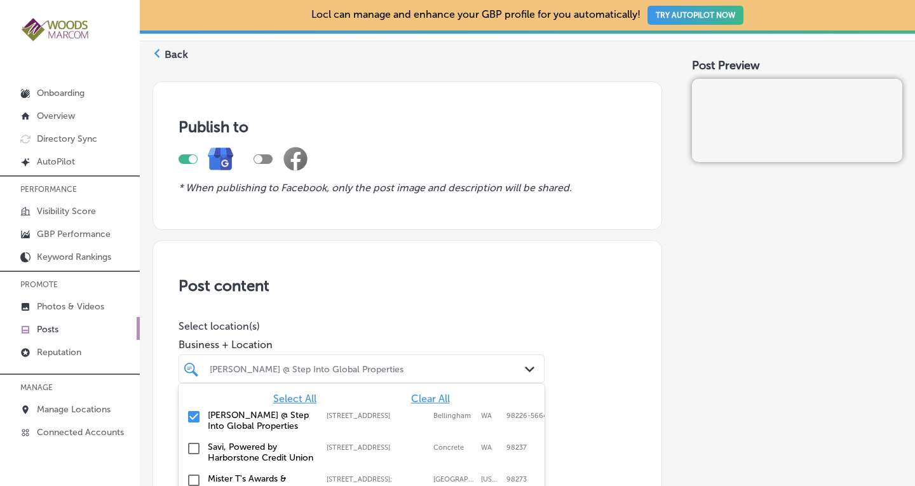
scroll to position [0, 0]
